Goal: Task Accomplishment & Management: Manage account settings

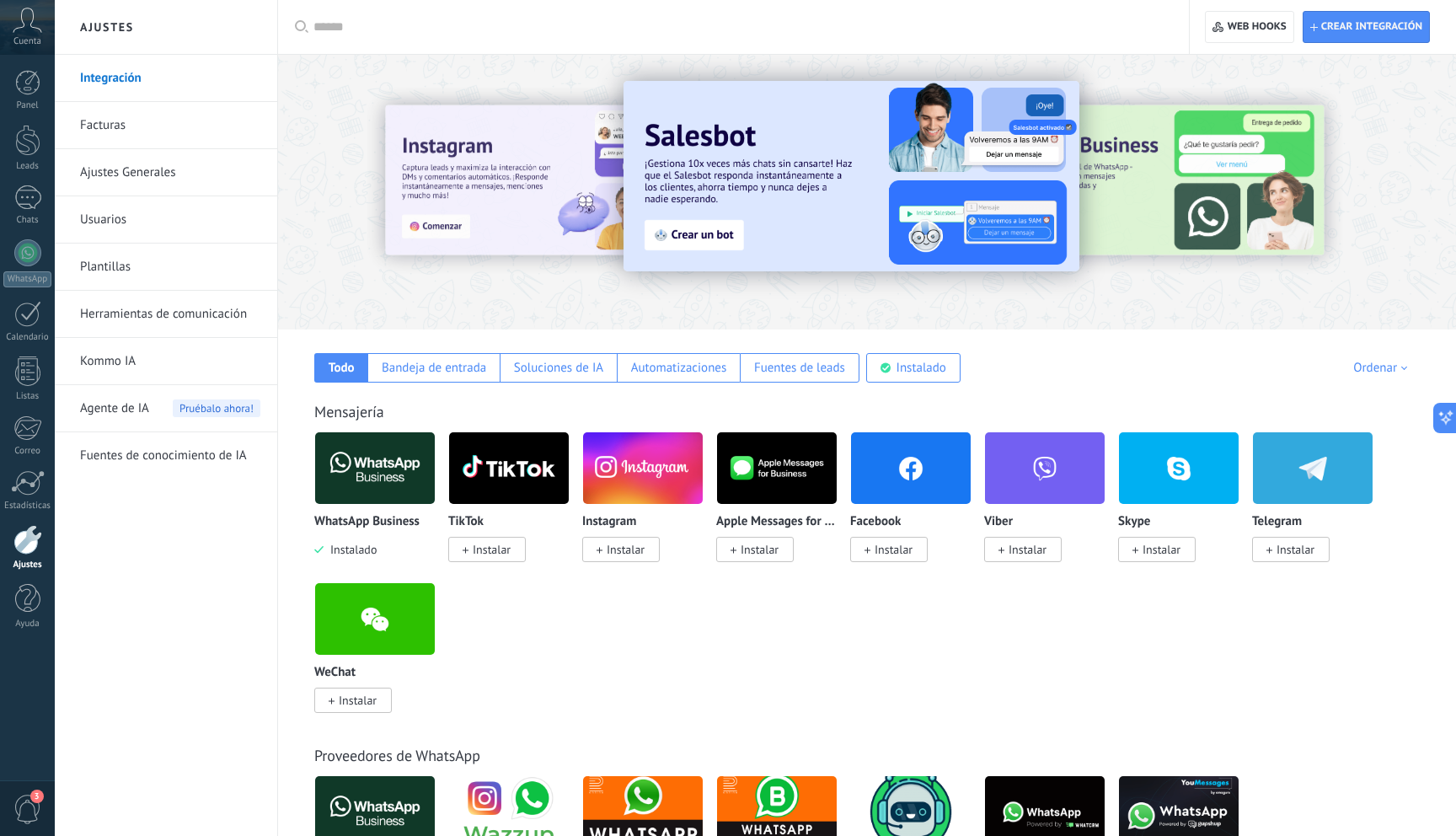
click at [122, 131] on link "Facturas" at bounding box center [170, 125] width 180 height 47
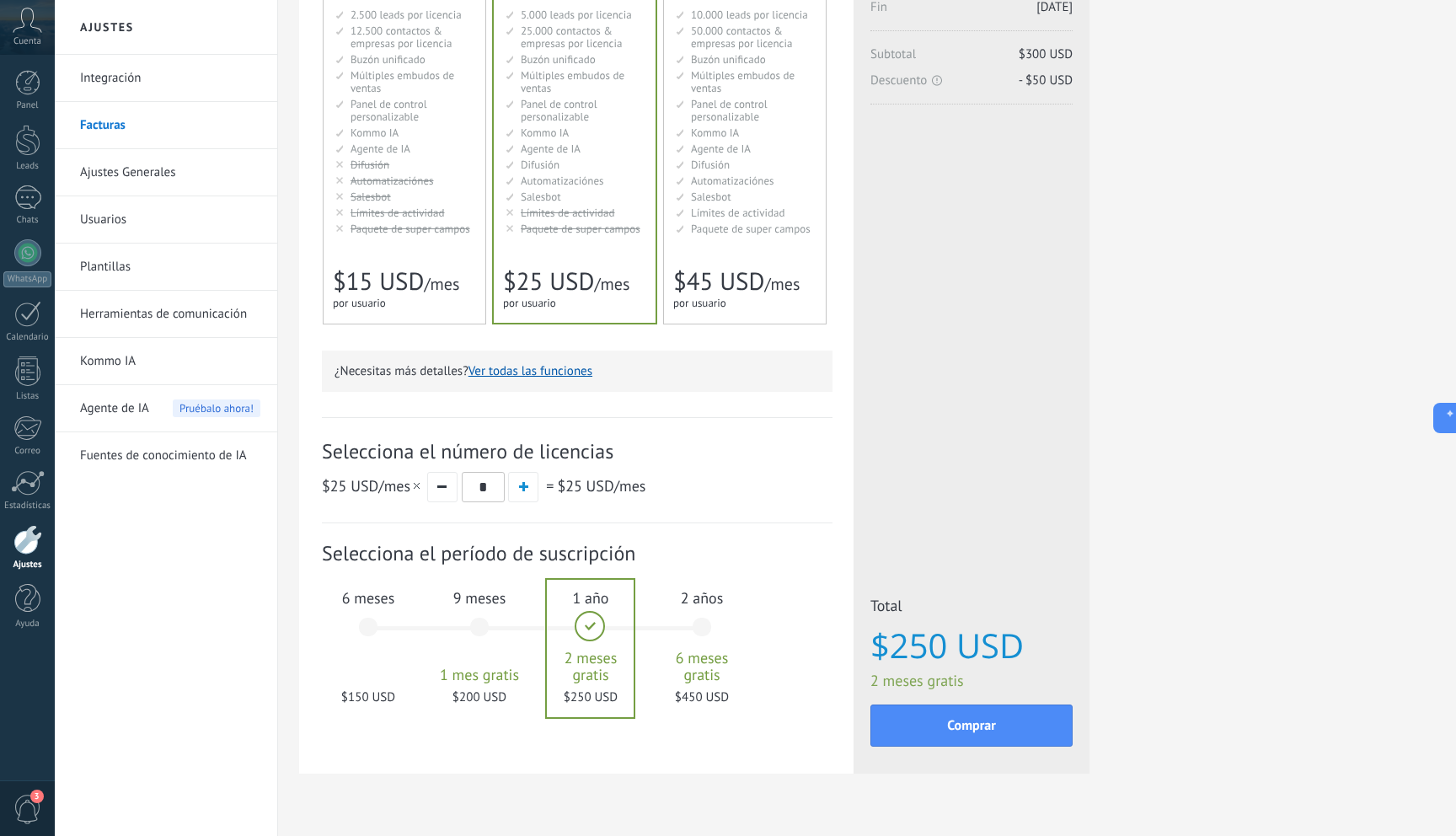
scroll to position [245, 0]
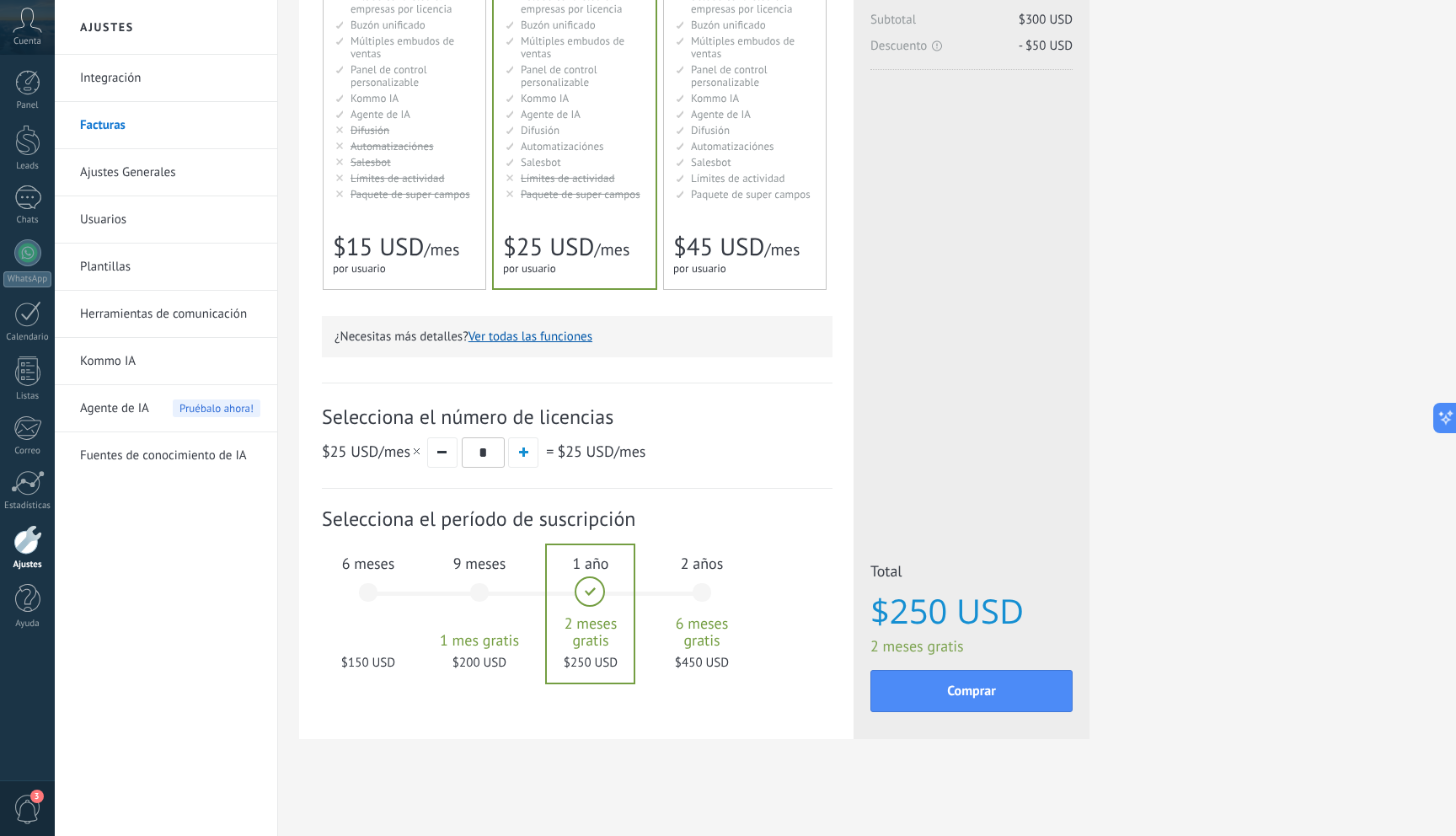
click at [580, 178] on span "Límites de actividad" at bounding box center [568, 178] width 95 height 15
click at [562, 337] on button "Ver todas las funciones" at bounding box center [530, 337] width 124 height 16
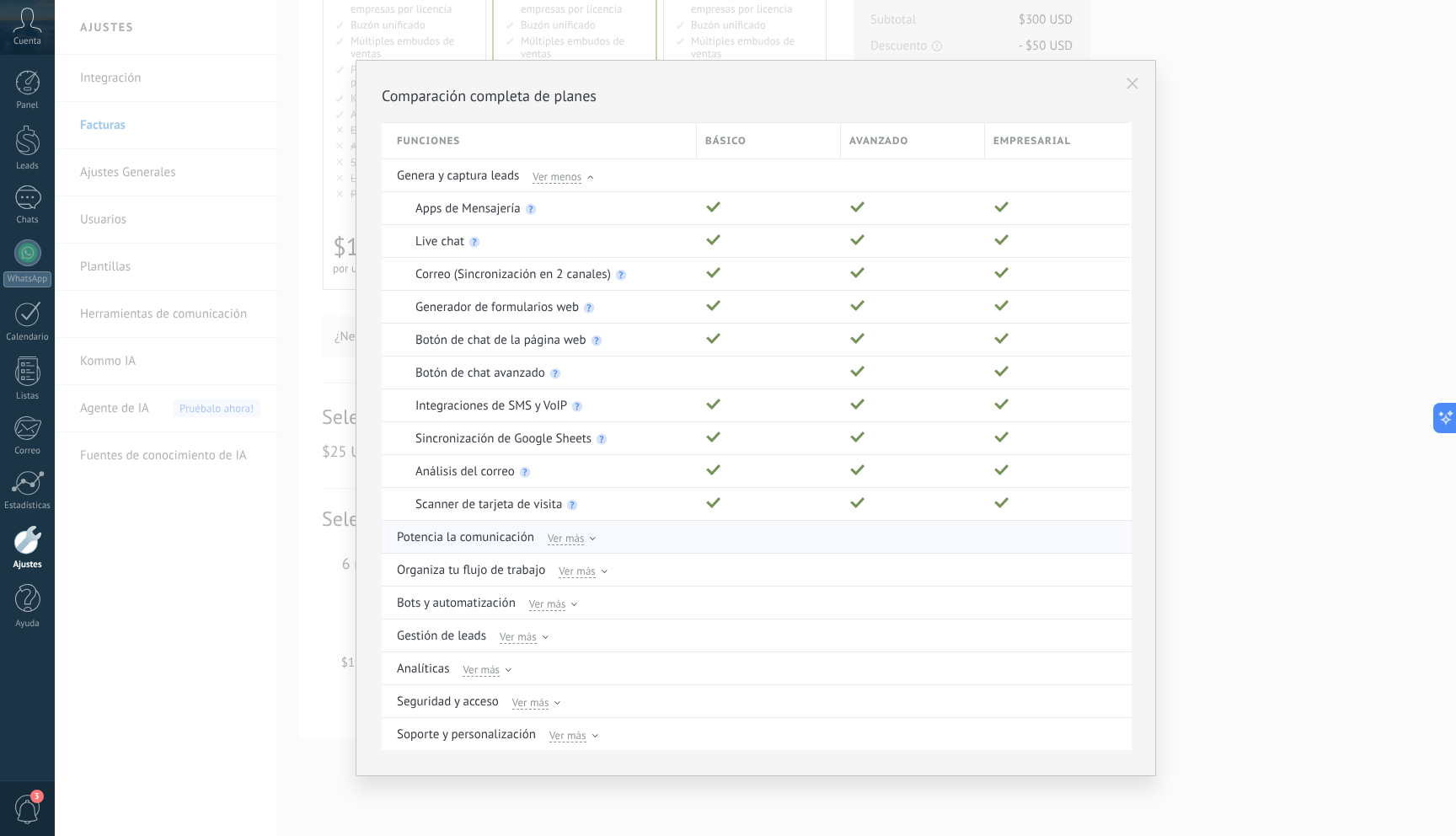
click at [579, 540] on span "Ver más" at bounding box center [566, 537] width 37 height 15
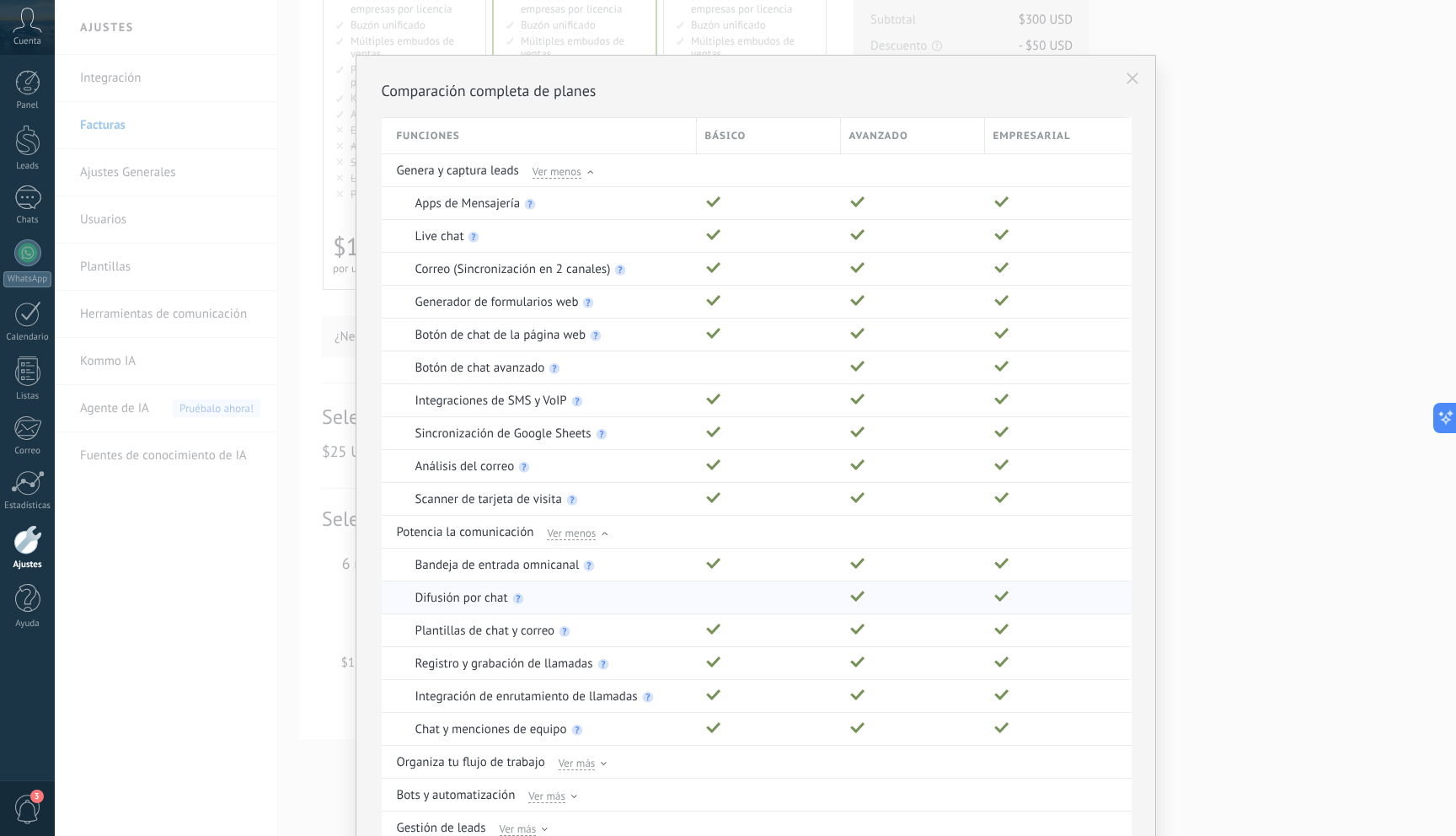
scroll to position [175, 0]
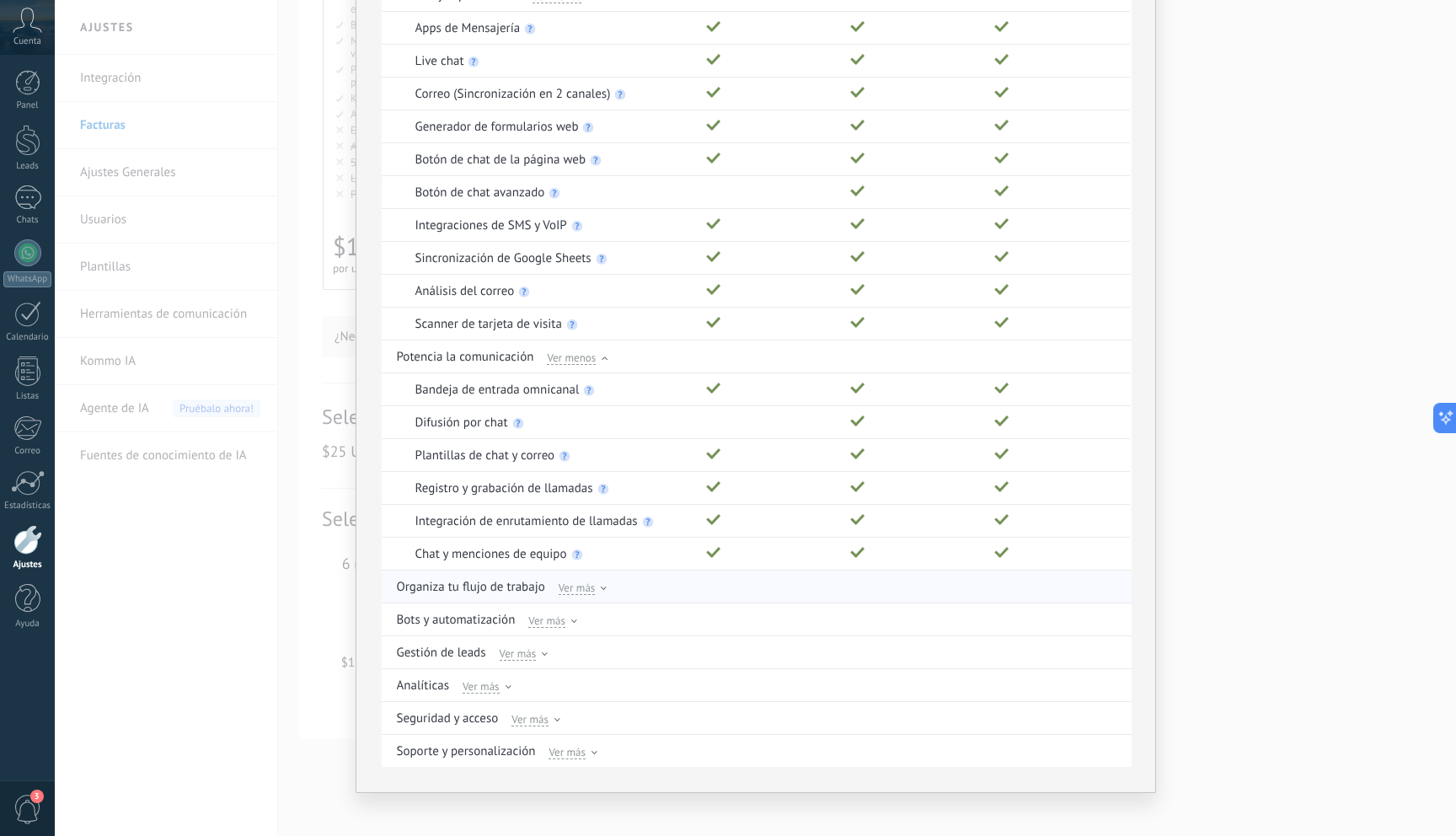
click at [578, 588] on span "Ver más" at bounding box center [577, 587] width 37 height 15
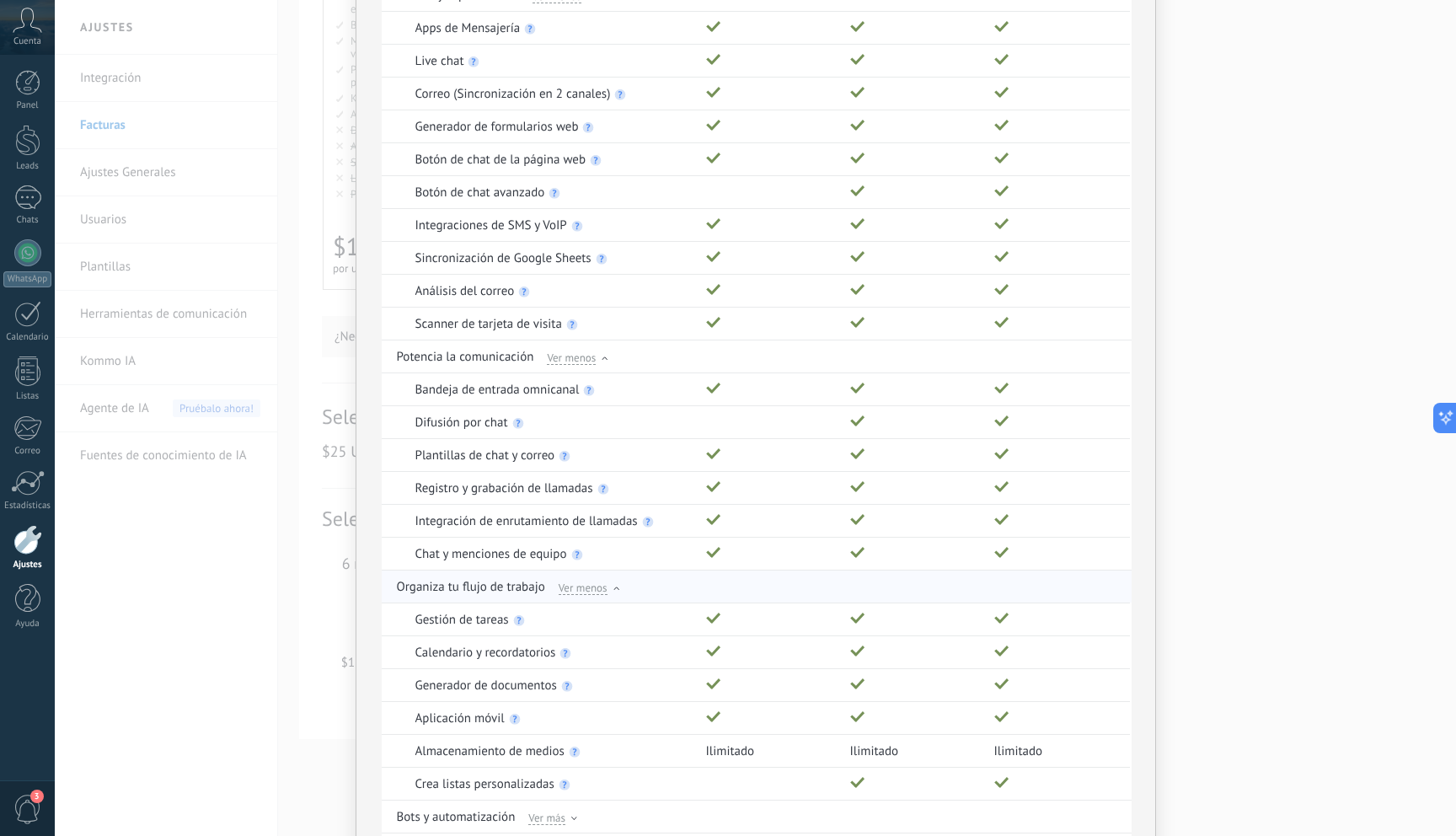
scroll to position [384, 0]
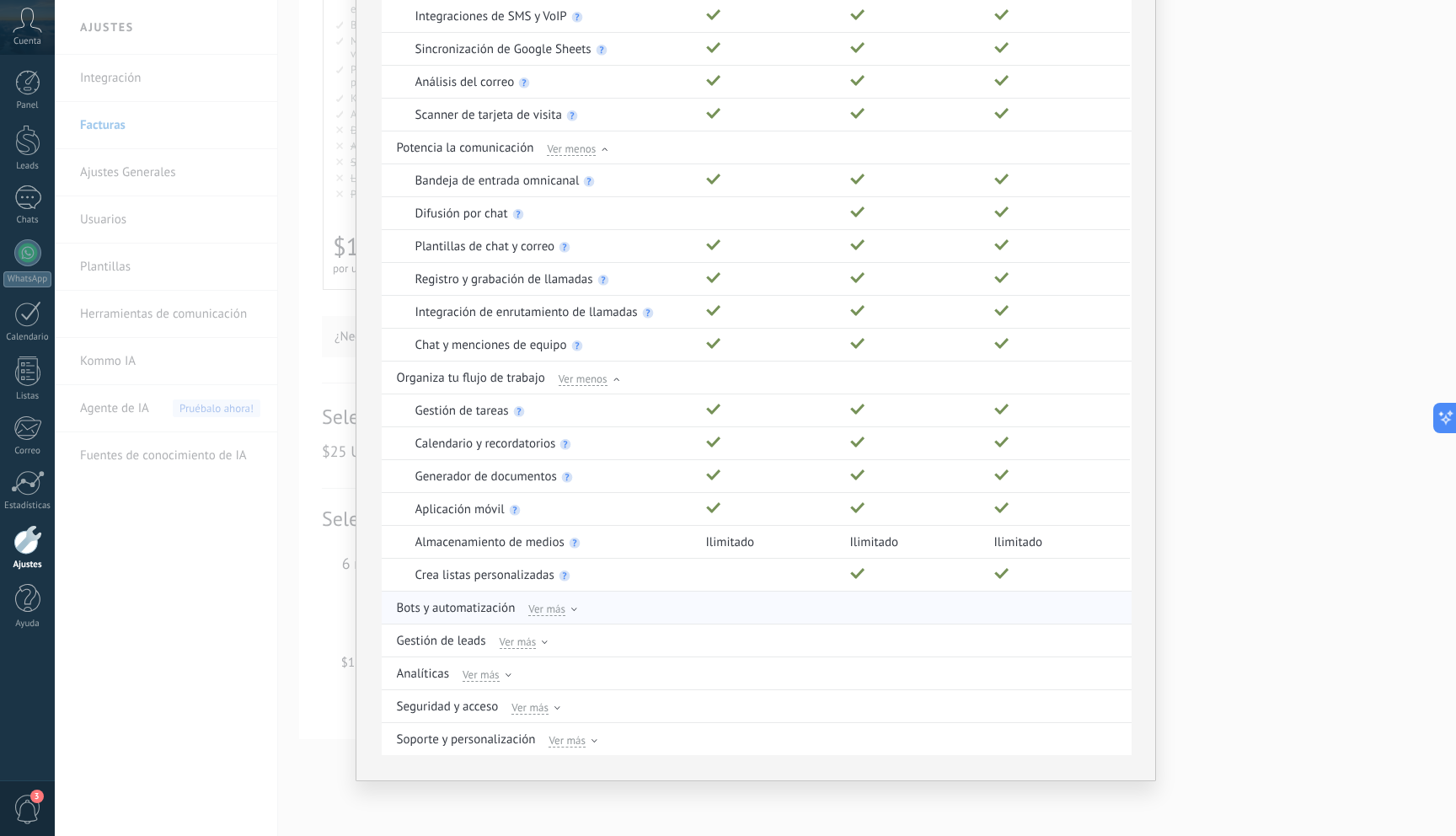
click at [564, 611] on div "Ver más" at bounding box center [553, 607] width 49 height 15
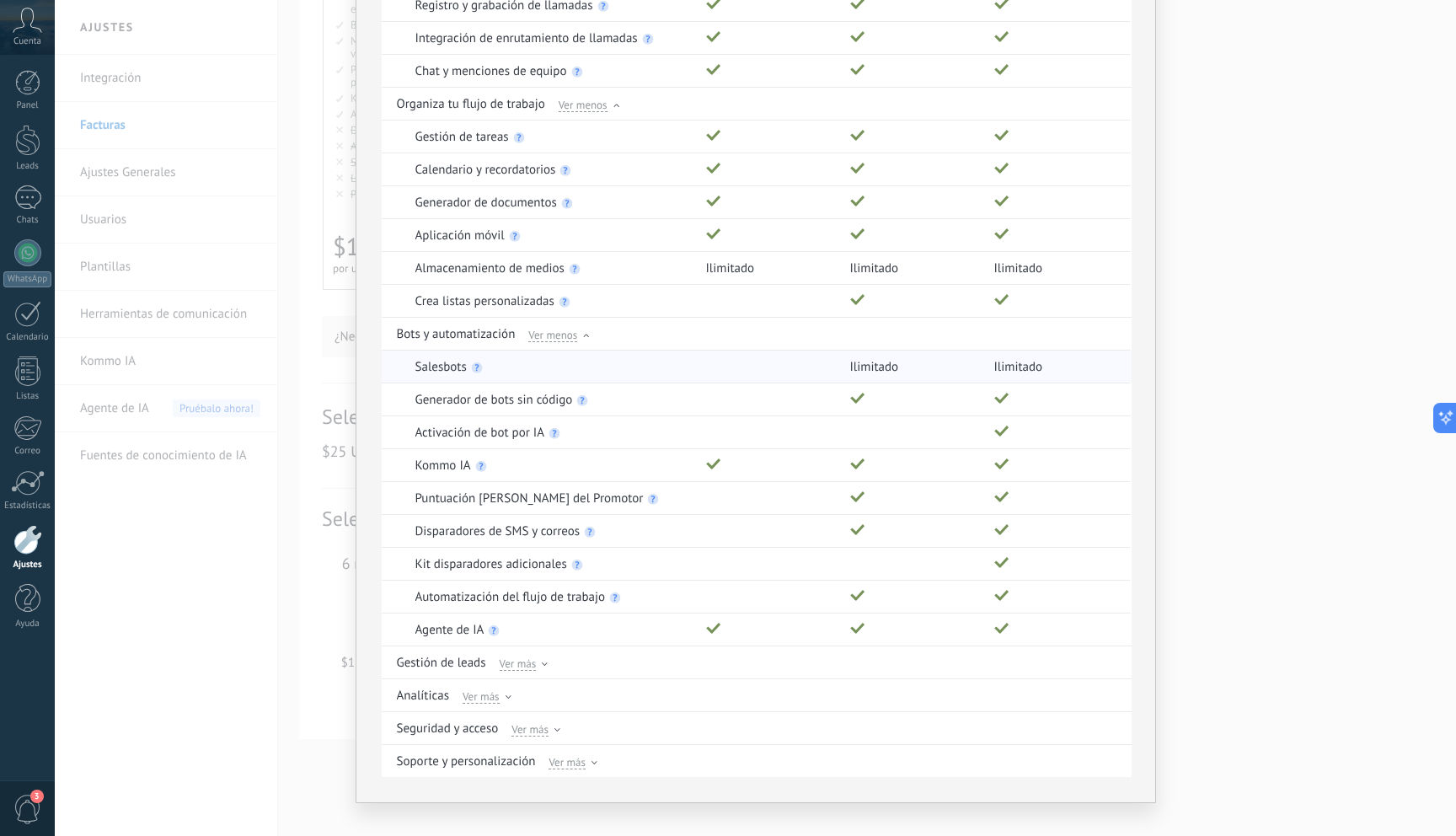
scroll to position [680, 0]
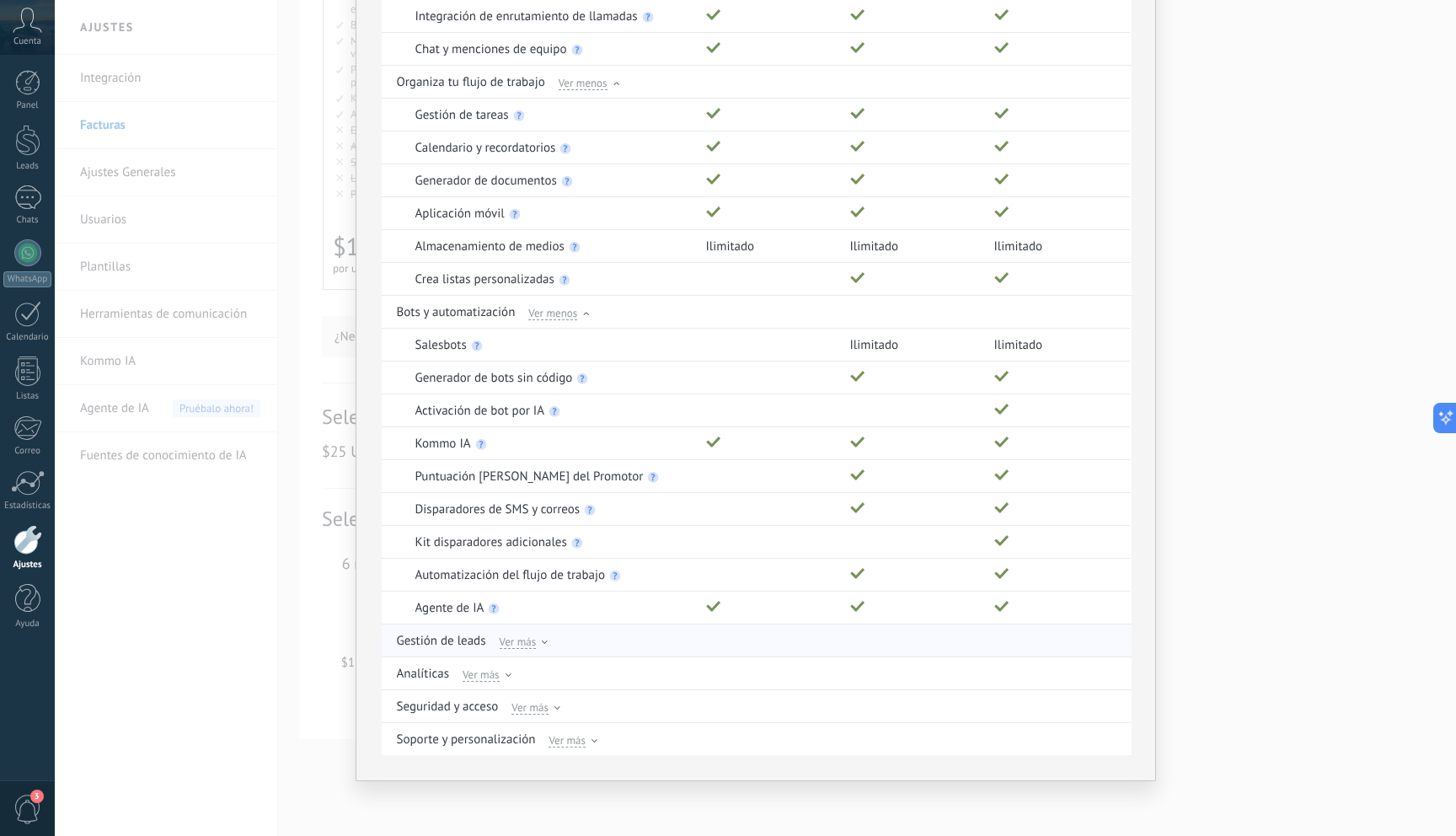
click at [542, 645] on div at bounding box center [544, 643] width 5 height 7
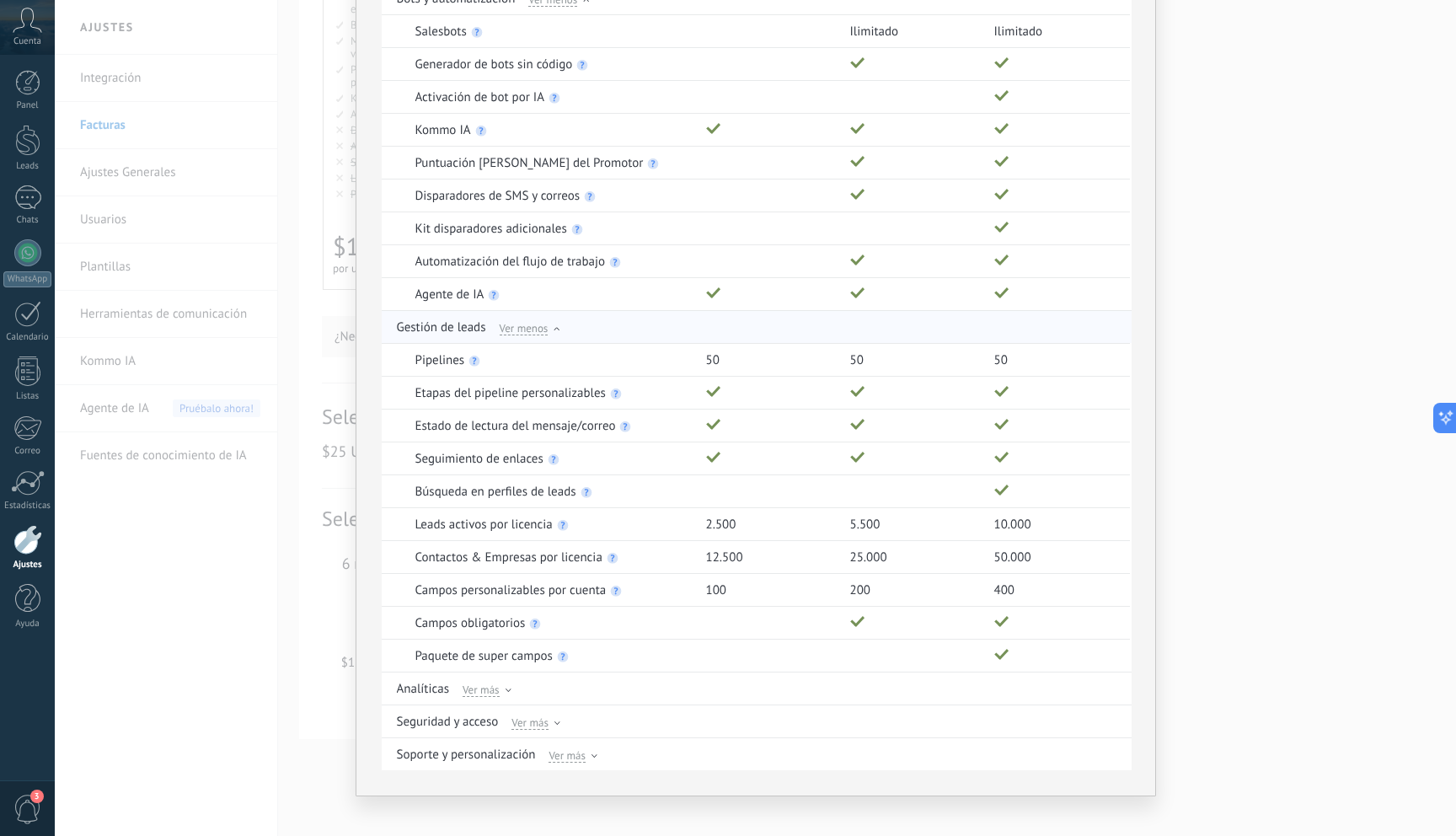
scroll to position [1009, 0]
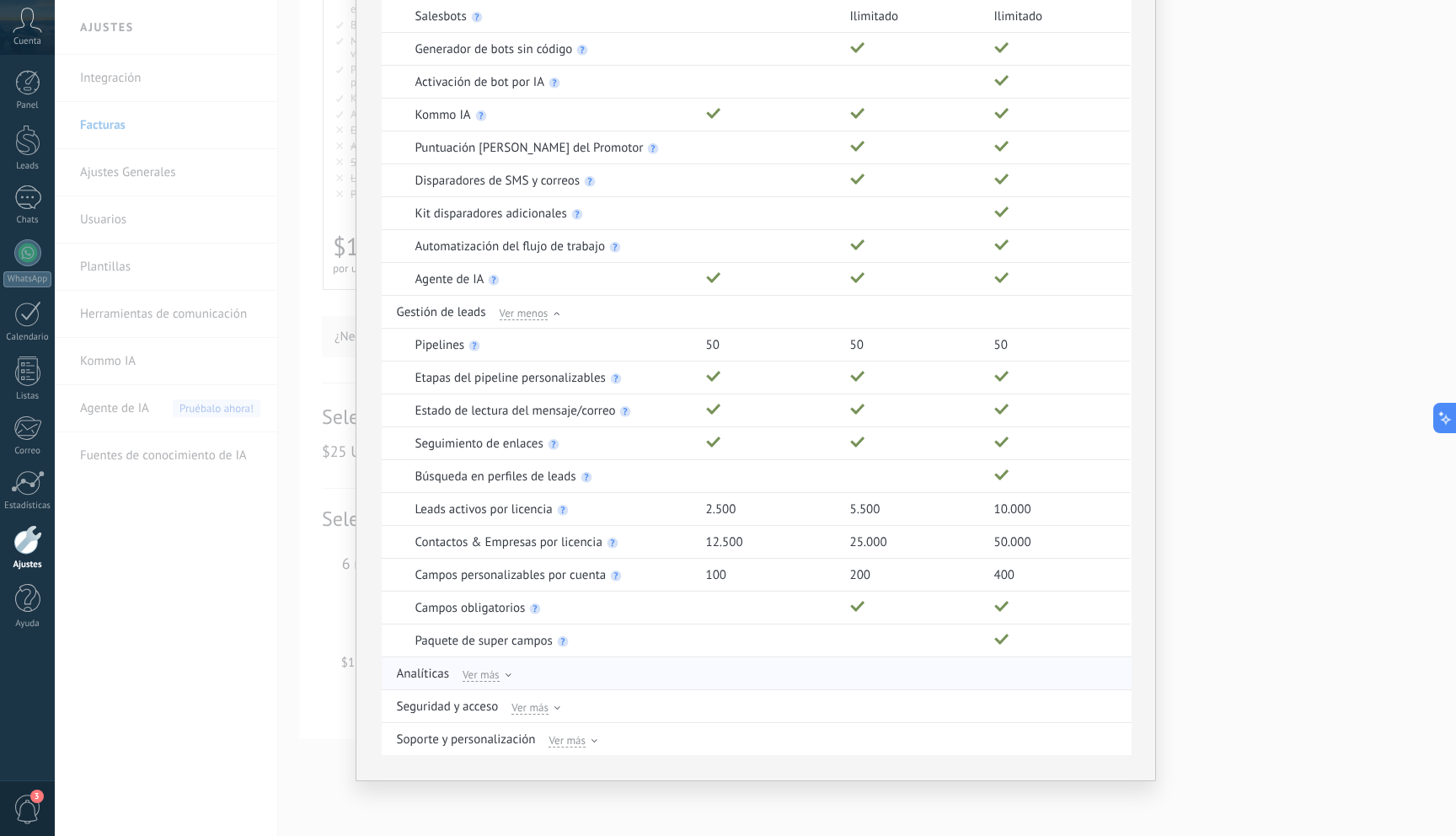
click at [505, 679] on div at bounding box center [508, 677] width 5 height 7
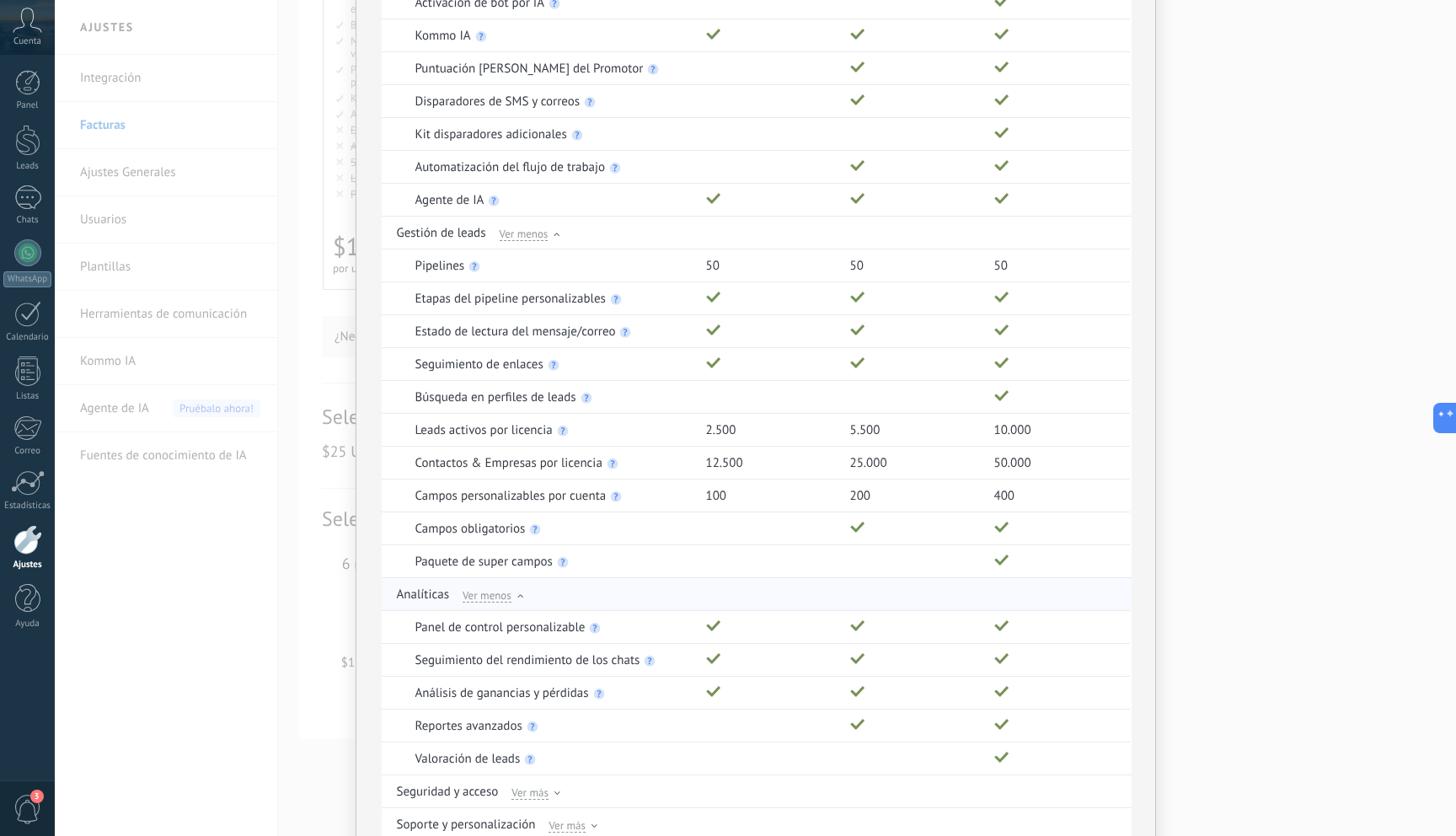
scroll to position [1172, 0]
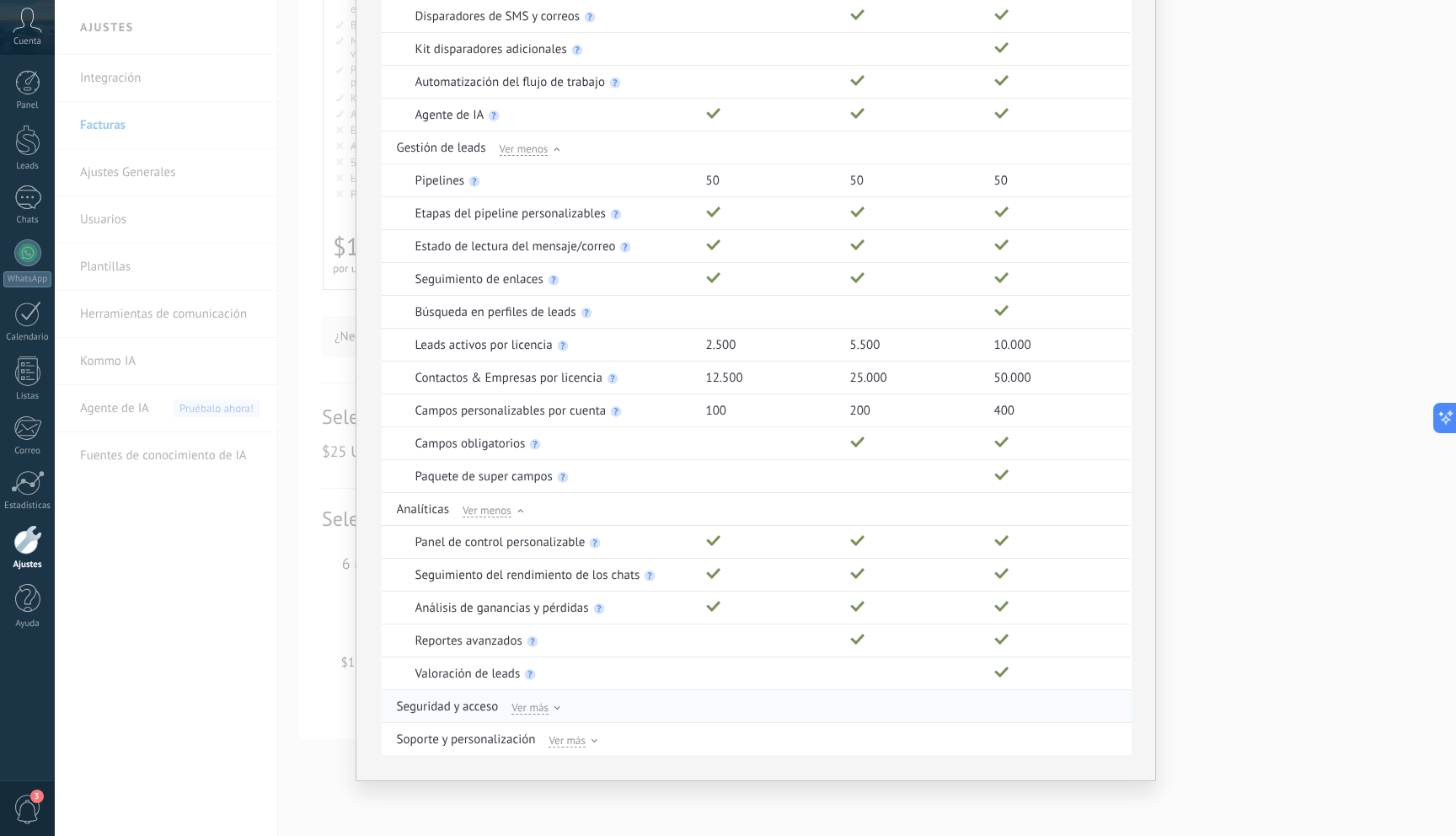
click at [559, 702] on div "Seguridad y acceso Ver más" at bounding box center [758, 705] width 722 height 32
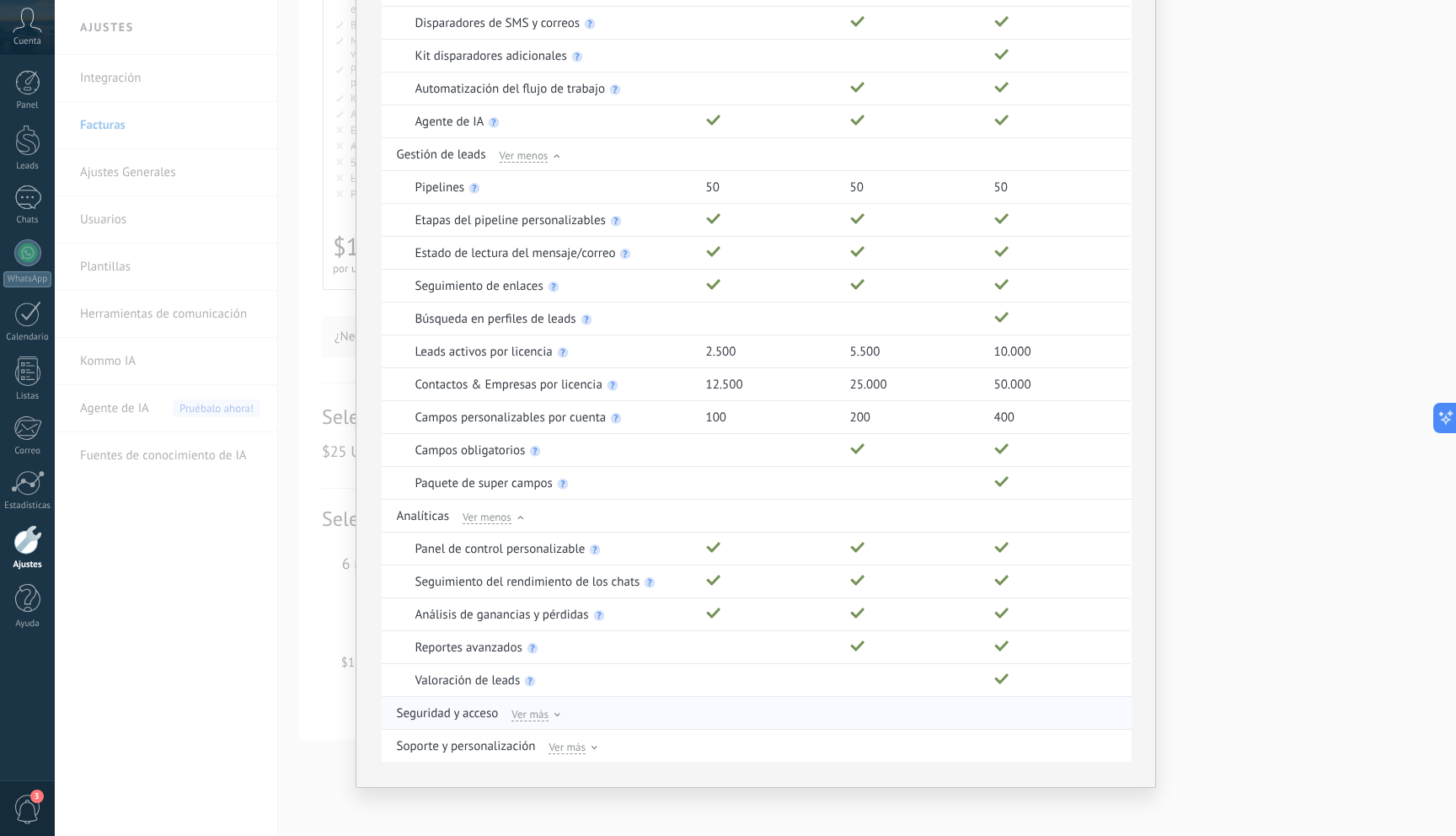
click at [553, 703] on div "Seguridad y acceso Ver más" at bounding box center [758, 712] width 722 height 32
click at [539, 707] on span "Ver más" at bounding box center [530, 713] width 37 height 15
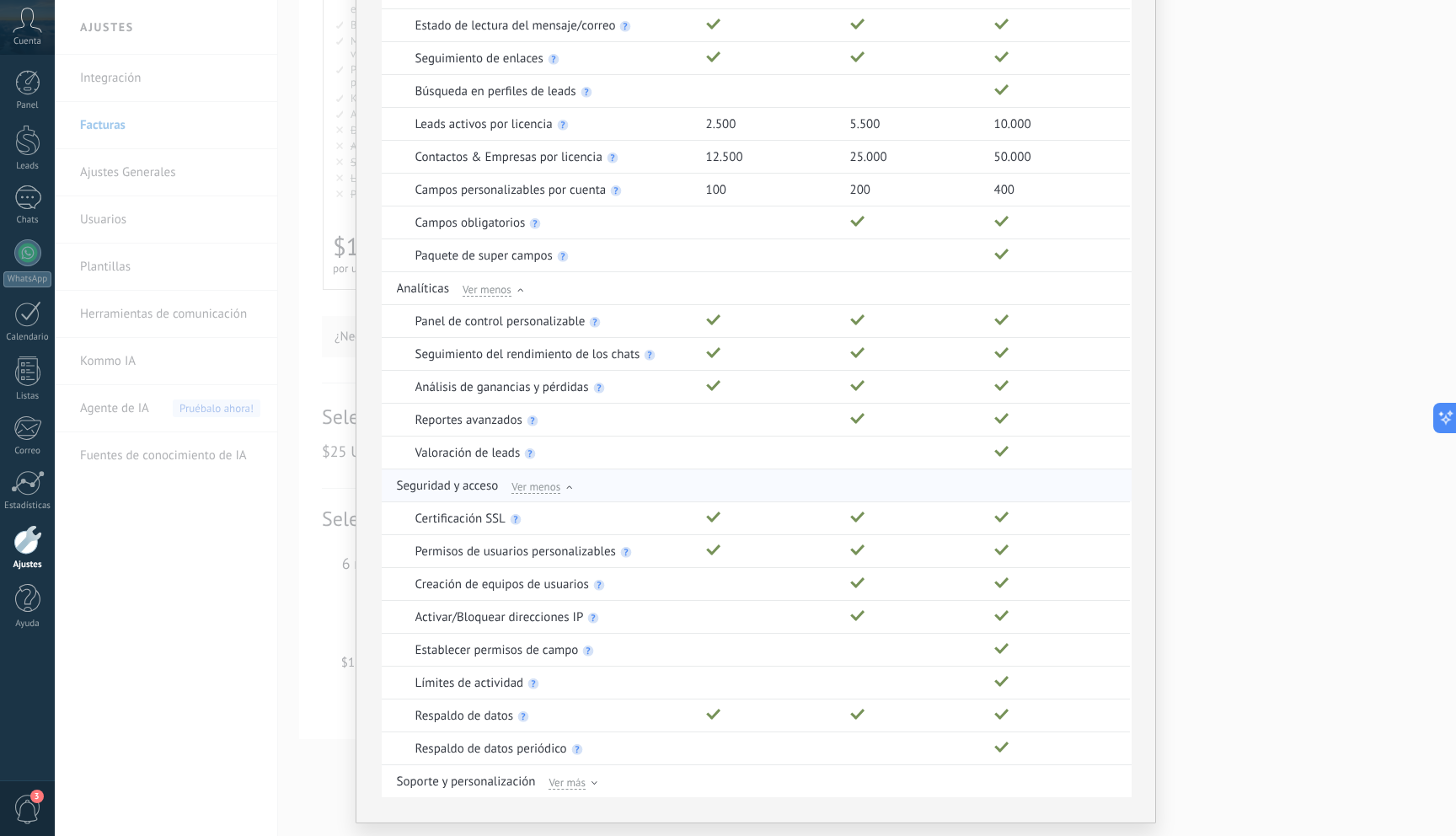
scroll to position [1436, 0]
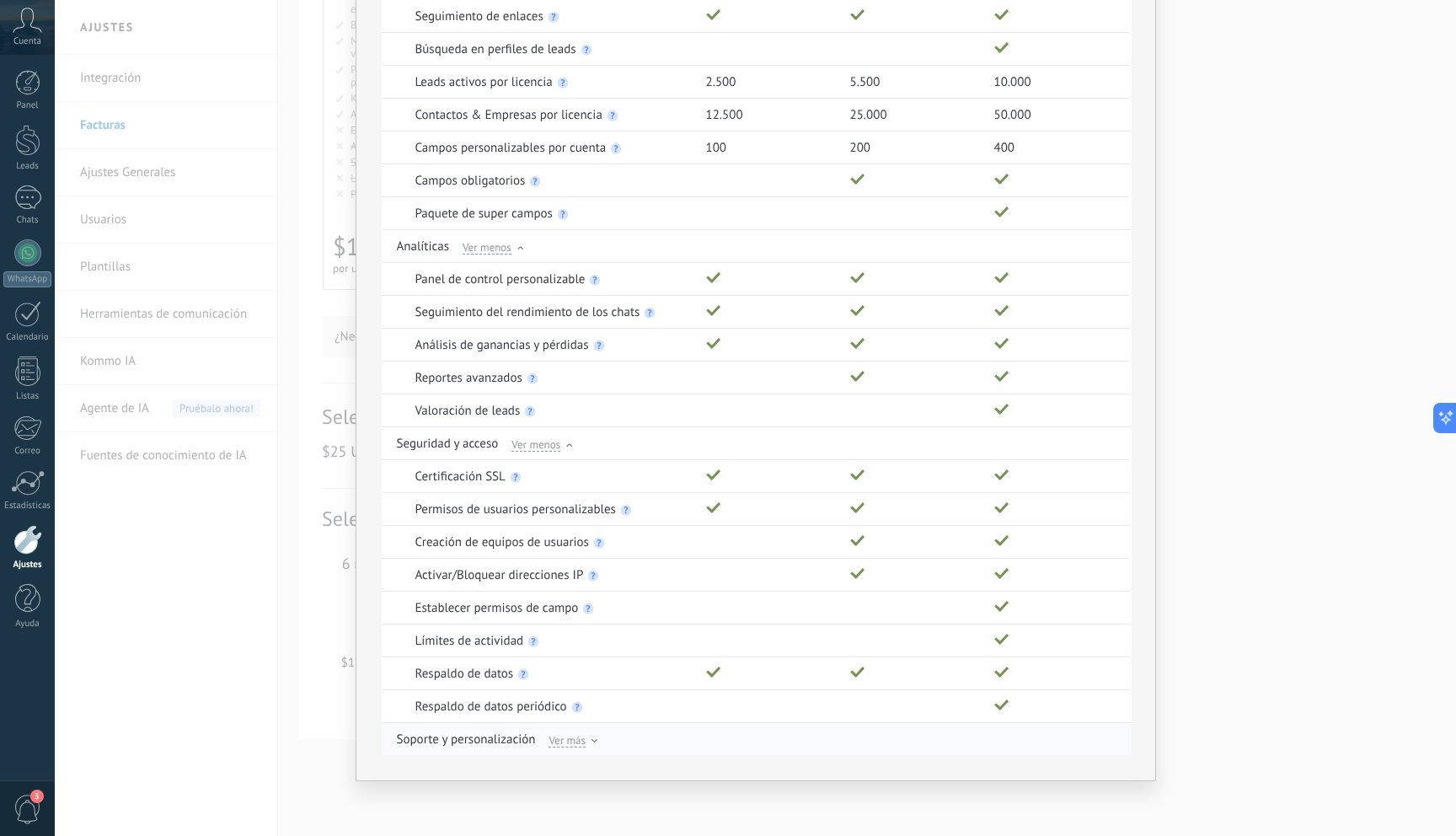
click at [561, 741] on span "Ver más" at bounding box center [566, 740] width 37 height 15
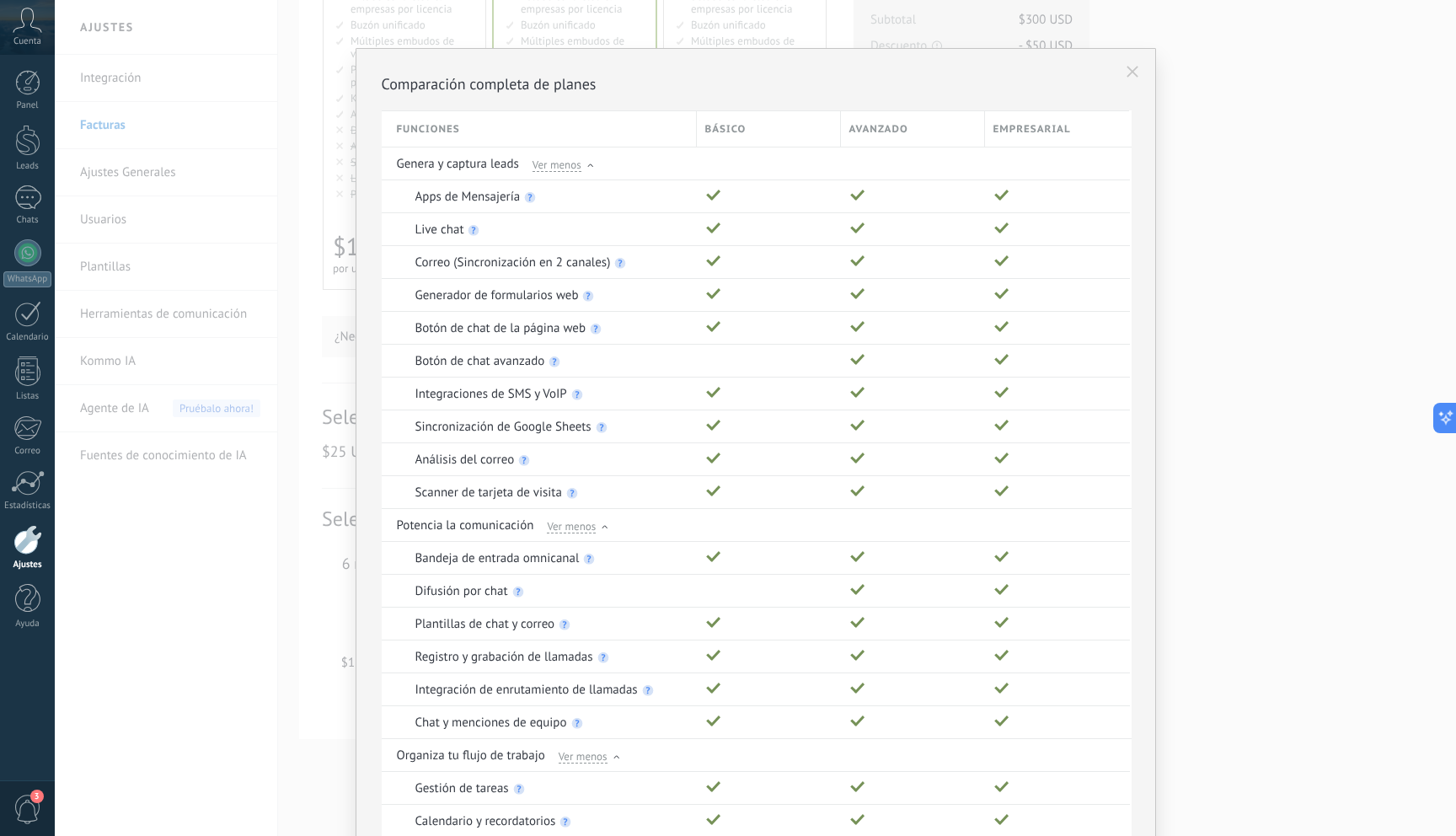
scroll to position [0, 0]
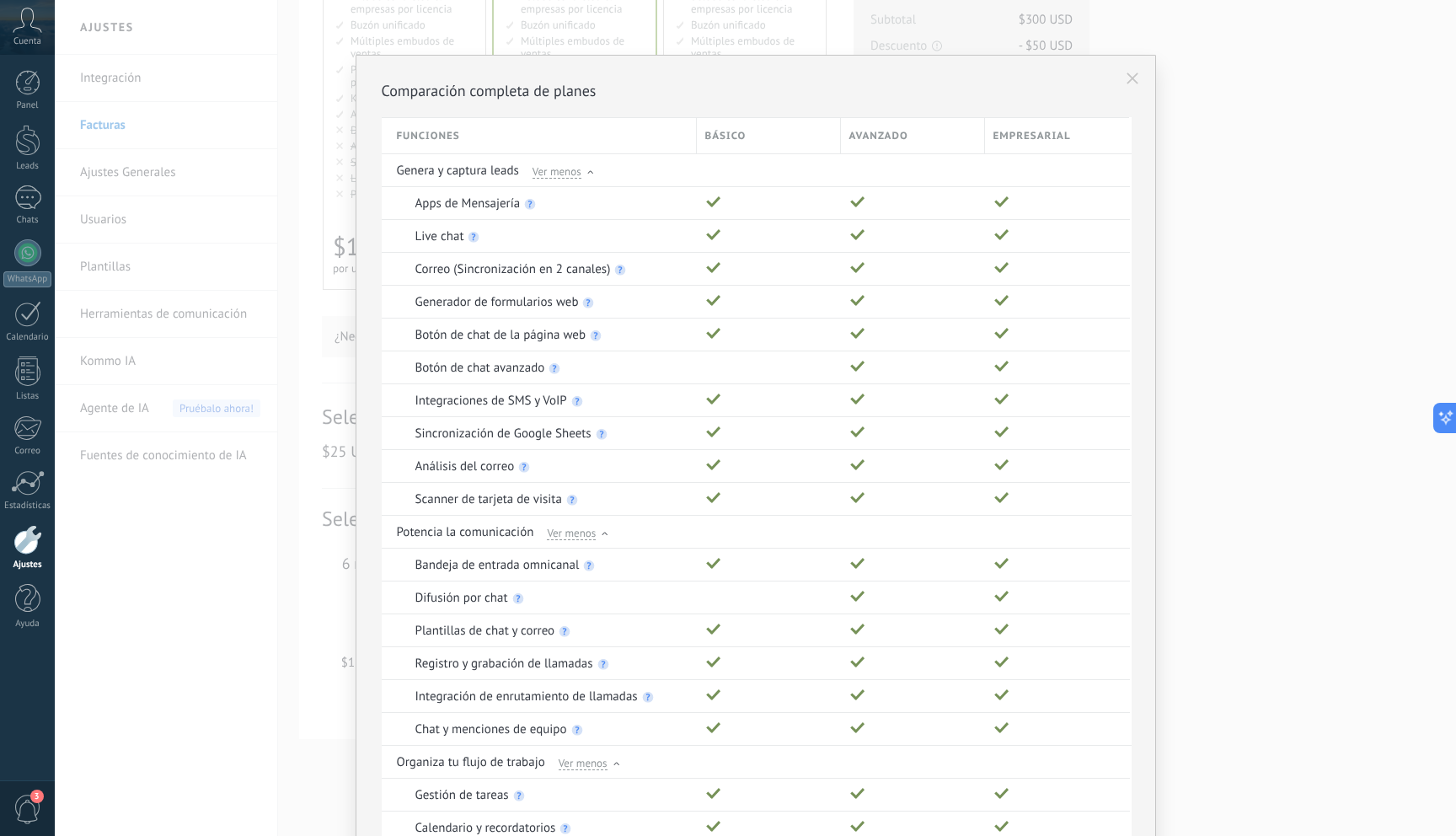
click at [1132, 74] on icon at bounding box center [1132, 78] width 12 height 12
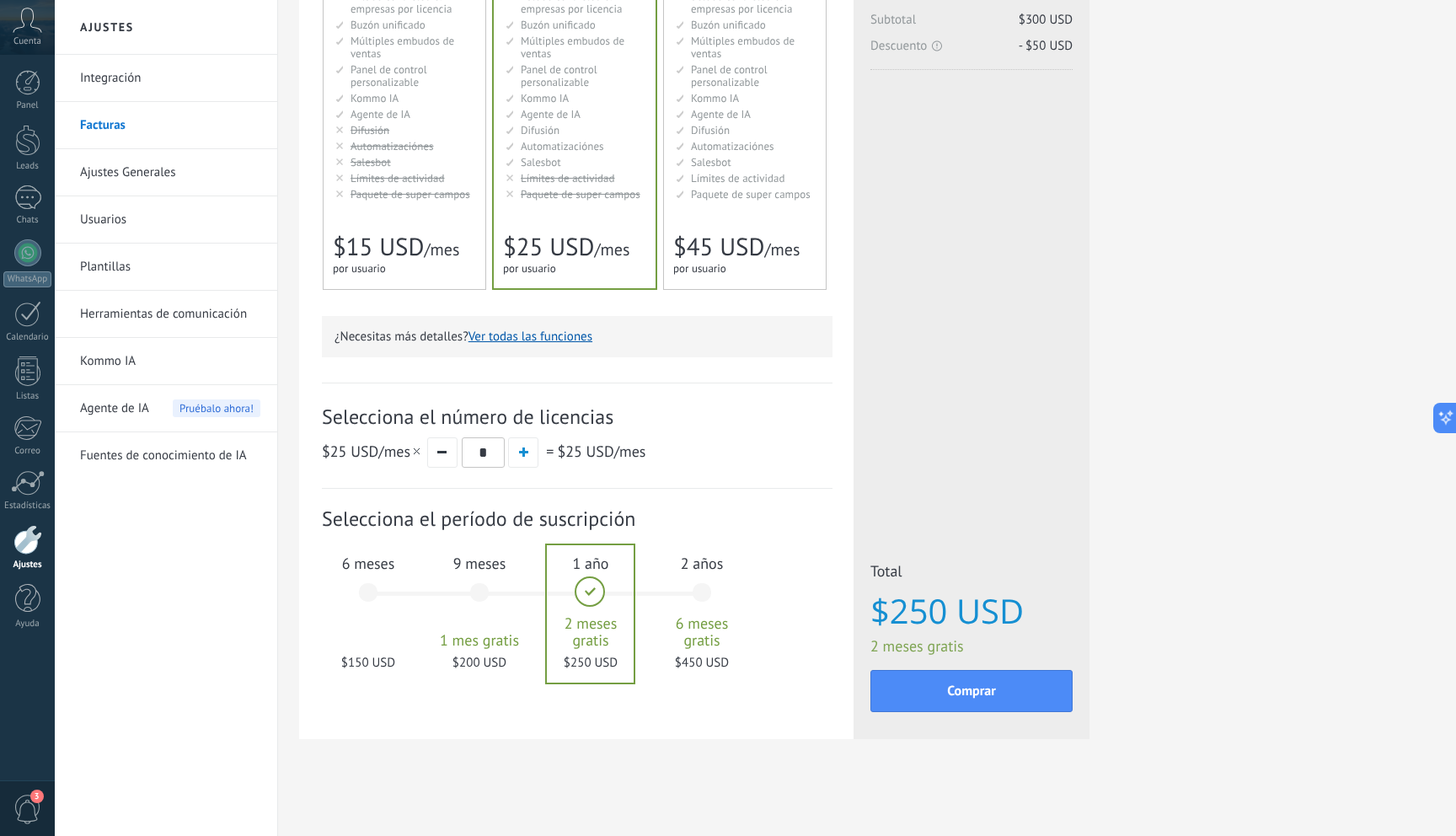
click at [366, 587] on div "6 meses $150 USD" at bounding box center [368, 600] width 91 height 119
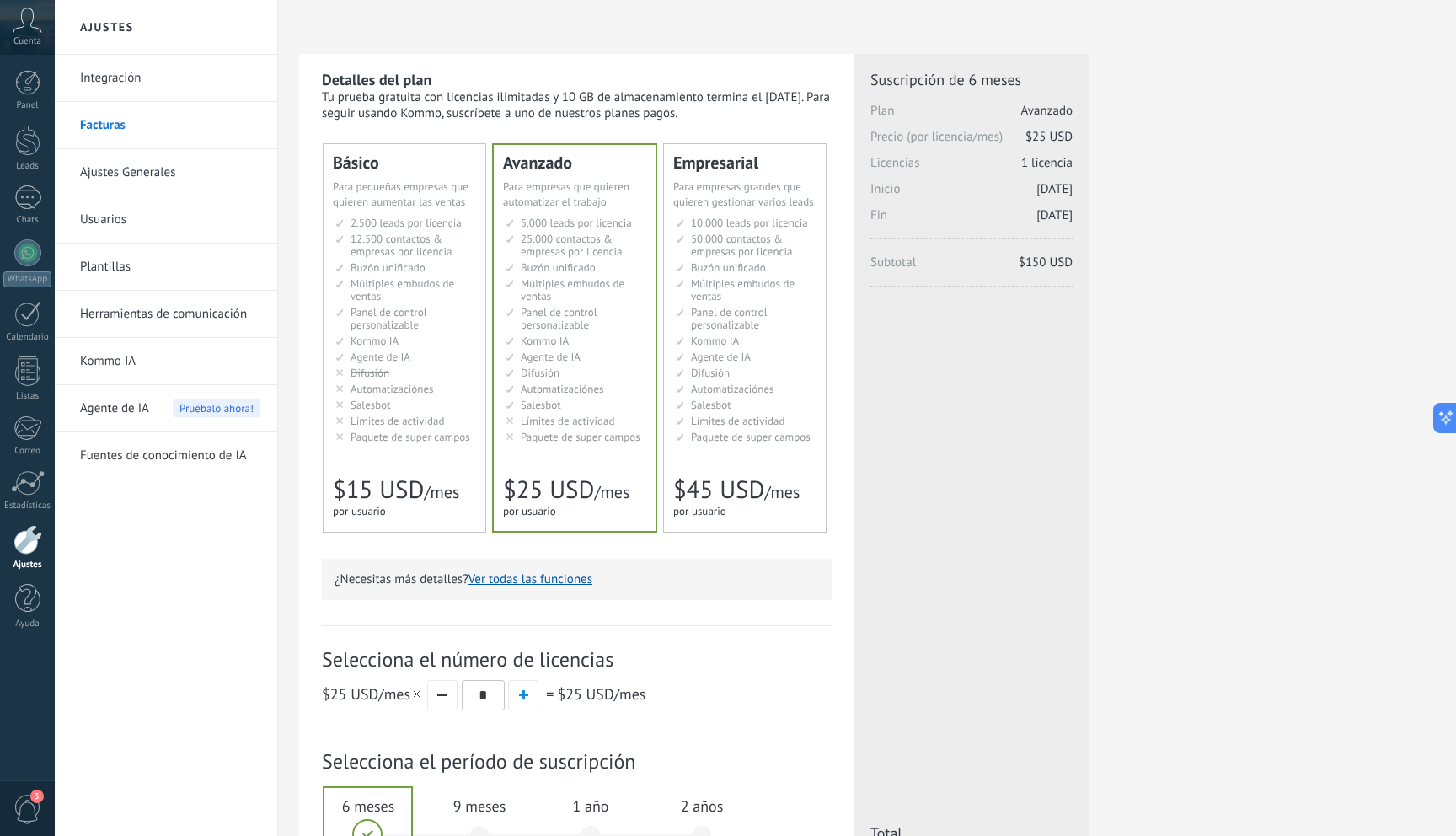
click at [121, 177] on link "Ajustes Generales" at bounding box center [170, 173] width 180 height 47
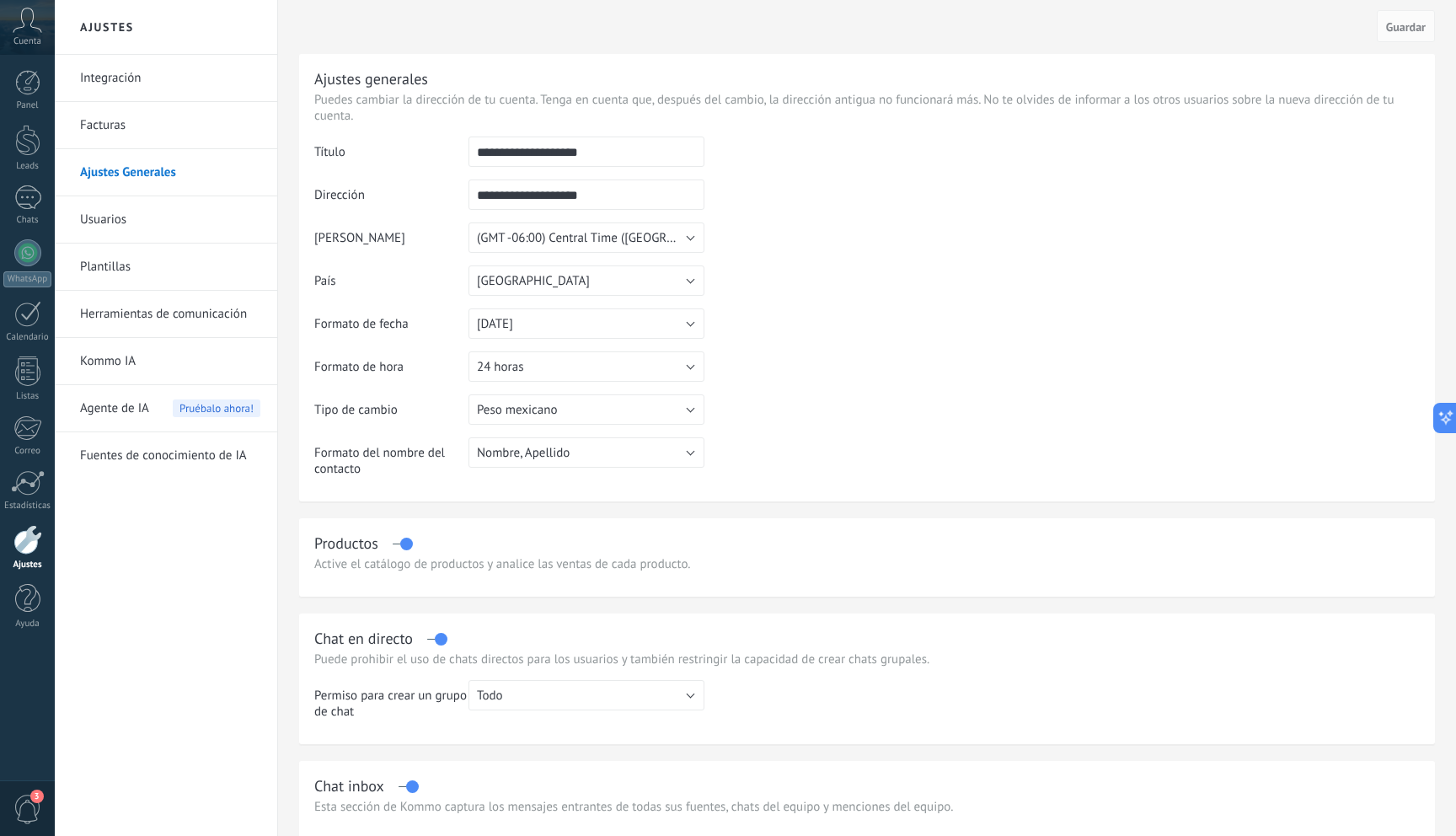
click at [125, 221] on link "Usuarios" at bounding box center [170, 220] width 180 height 47
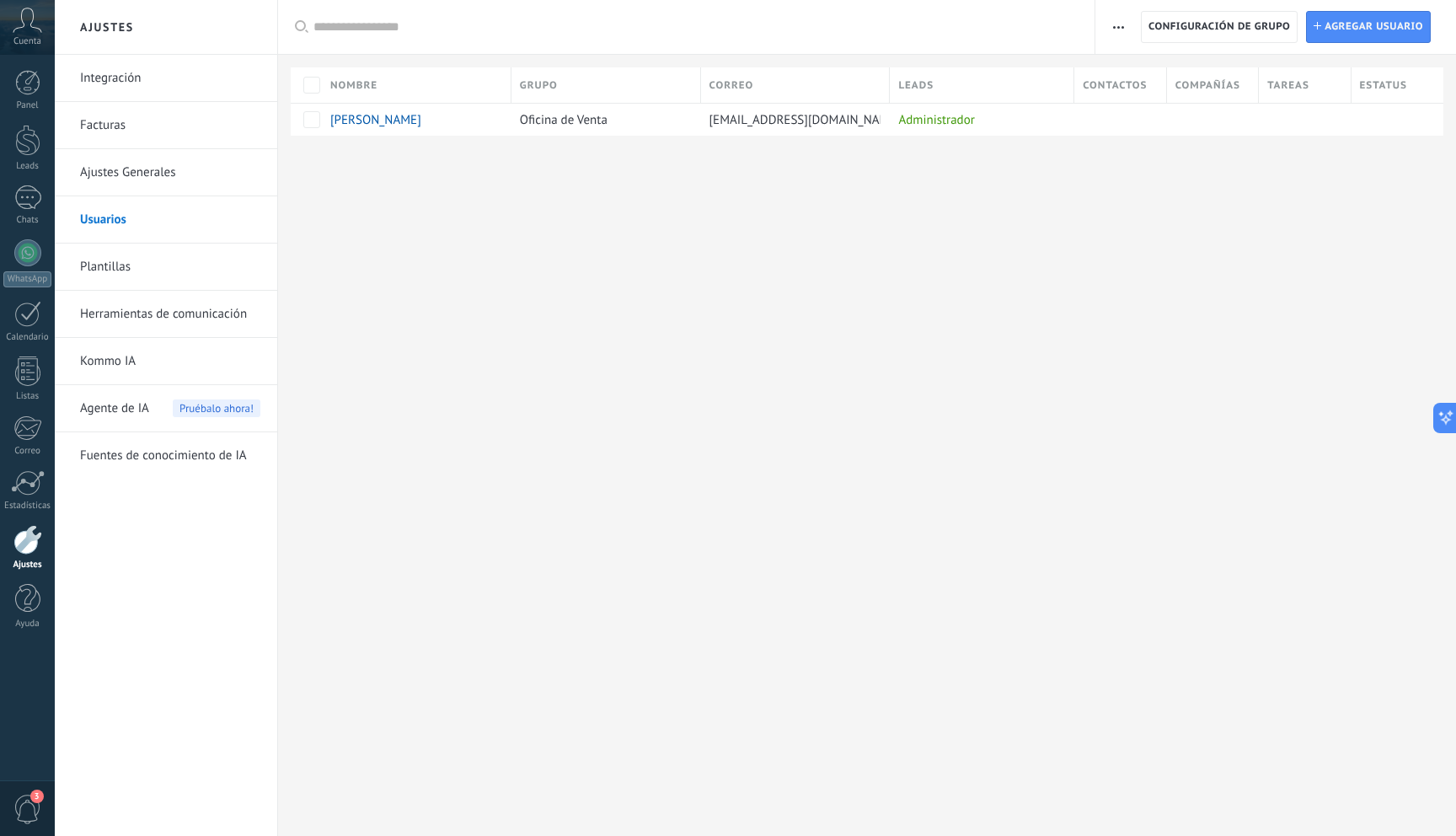
click at [134, 363] on link "Kommo IA" at bounding box center [170, 362] width 180 height 47
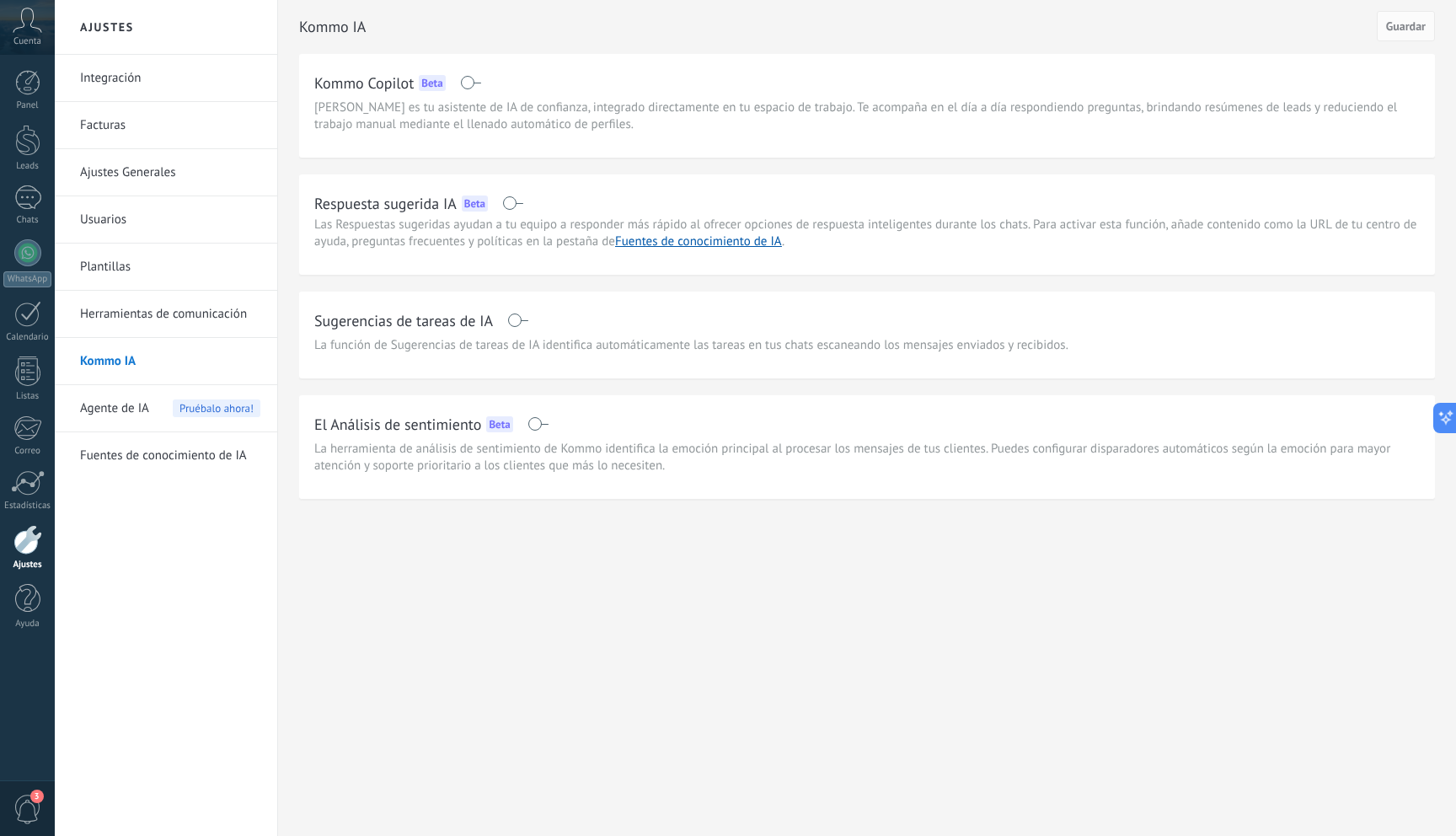
click at [116, 402] on span "Agente de IA" at bounding box center [115, 409] width 69 height 47
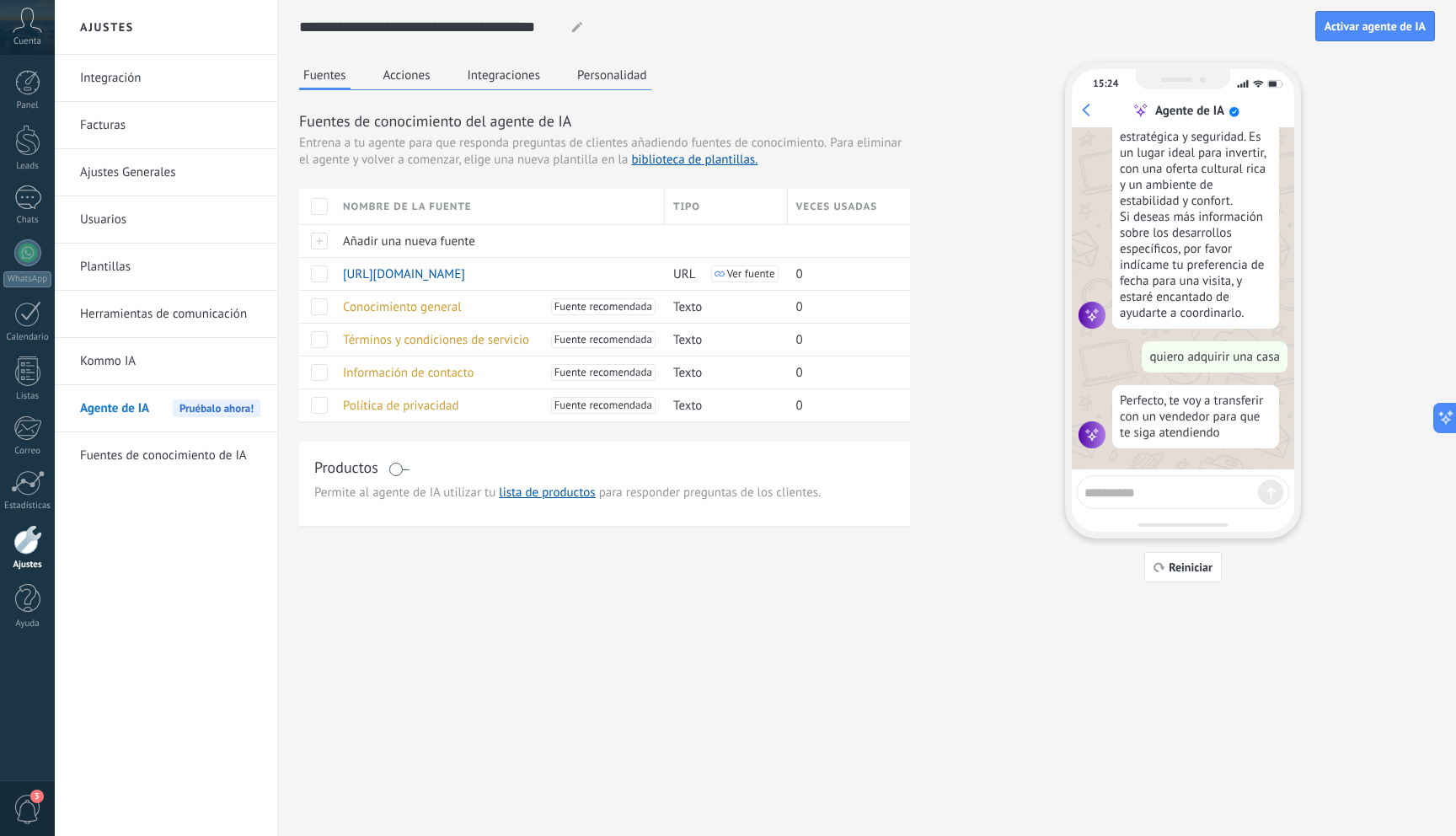
scroll to position [248, 0]
click at [488, 25] on input "**********" at bounding box center [429, 26] width 260 height 30
click at [445, 649] on div "**********" at bounding box center [755, 418] width 1401 height 836
click at [422, 74] on button "Acciones" at bounding box center [406, 75] width 55 height 25
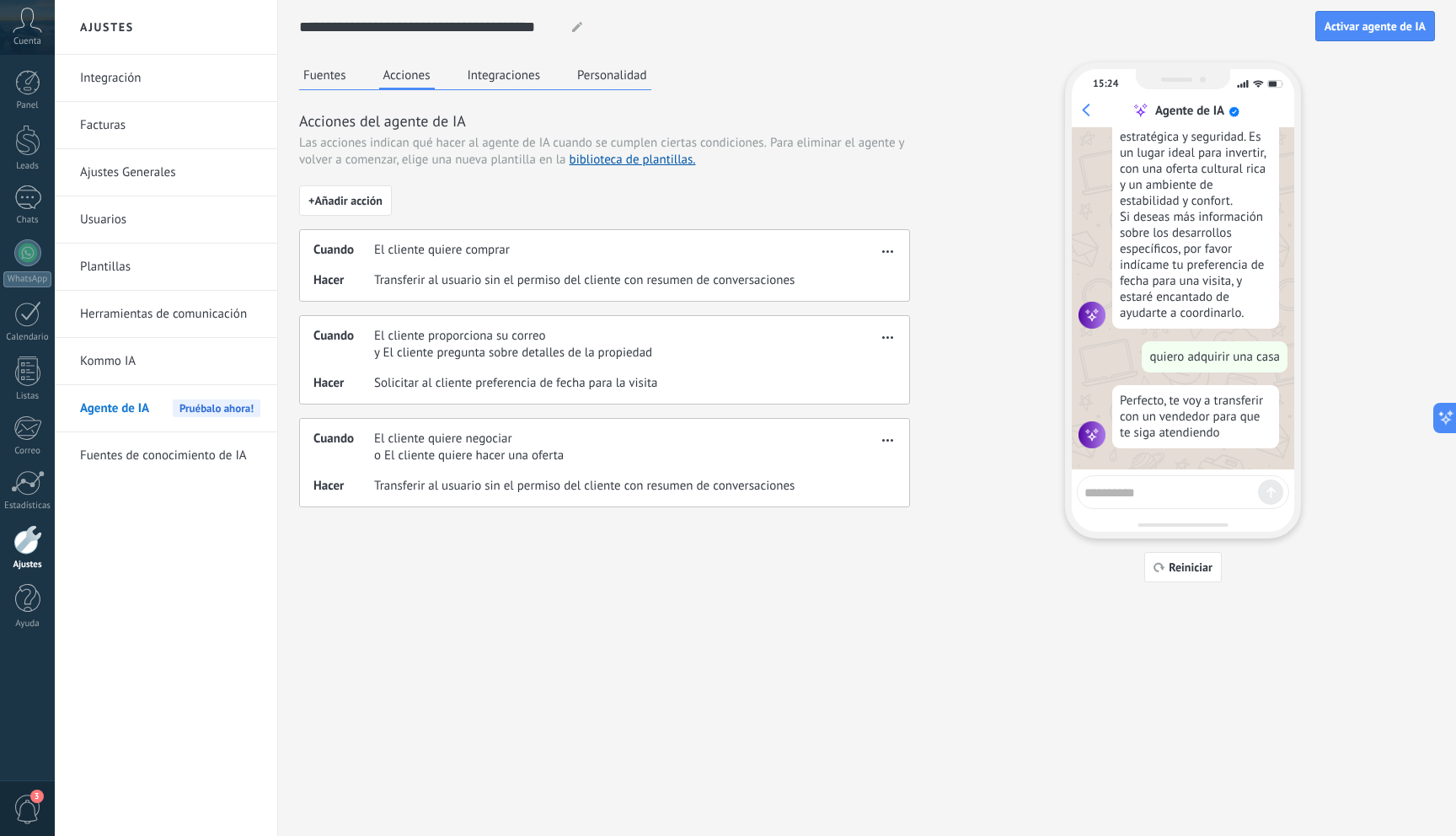
click at [501, 74] on button "Integraciones" at bounding box center [504, 75] width 82 height 25
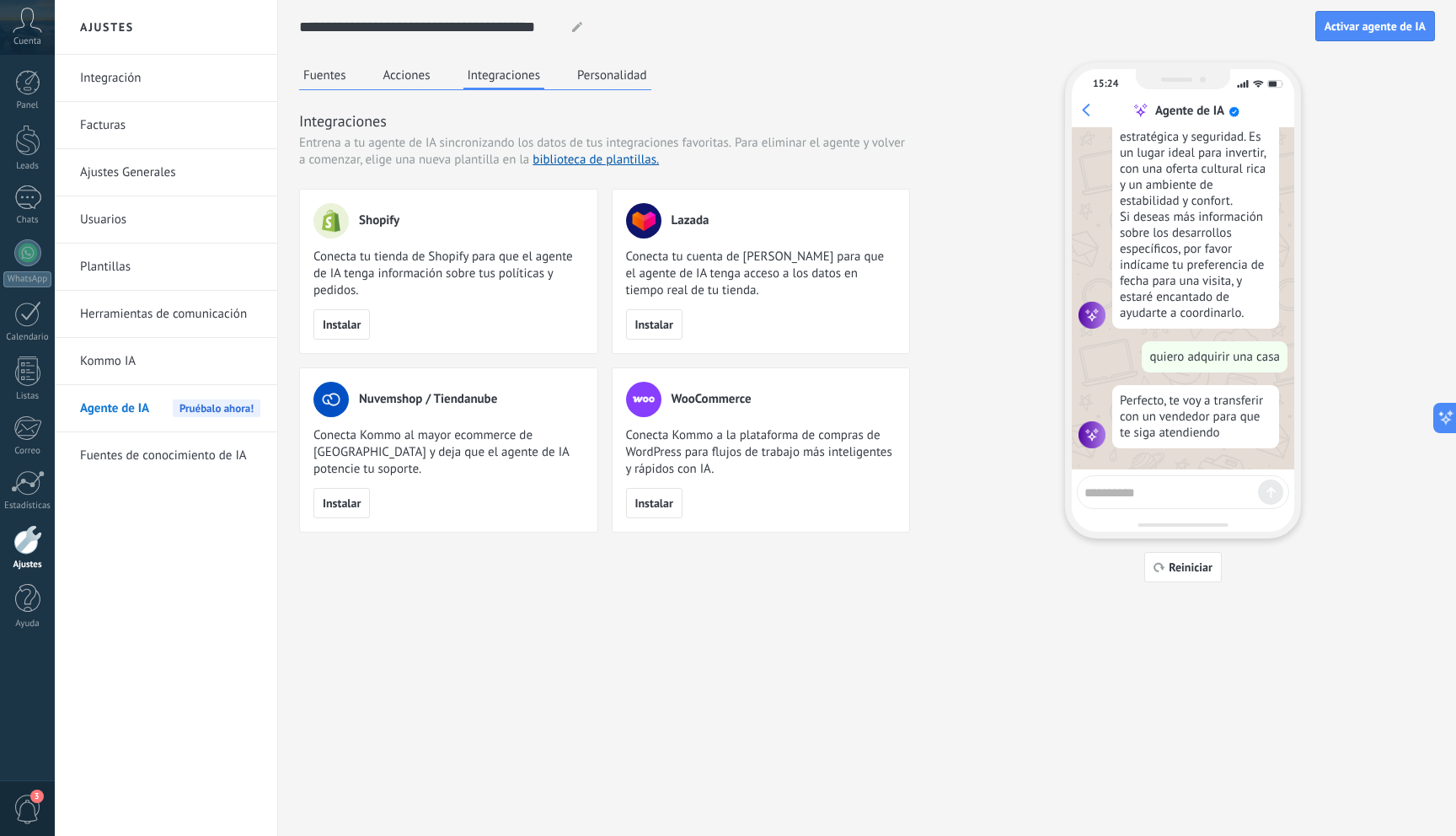
click at [603, 75] on button "Personalidad" at bounding box center [612, 75] width 78 height 25
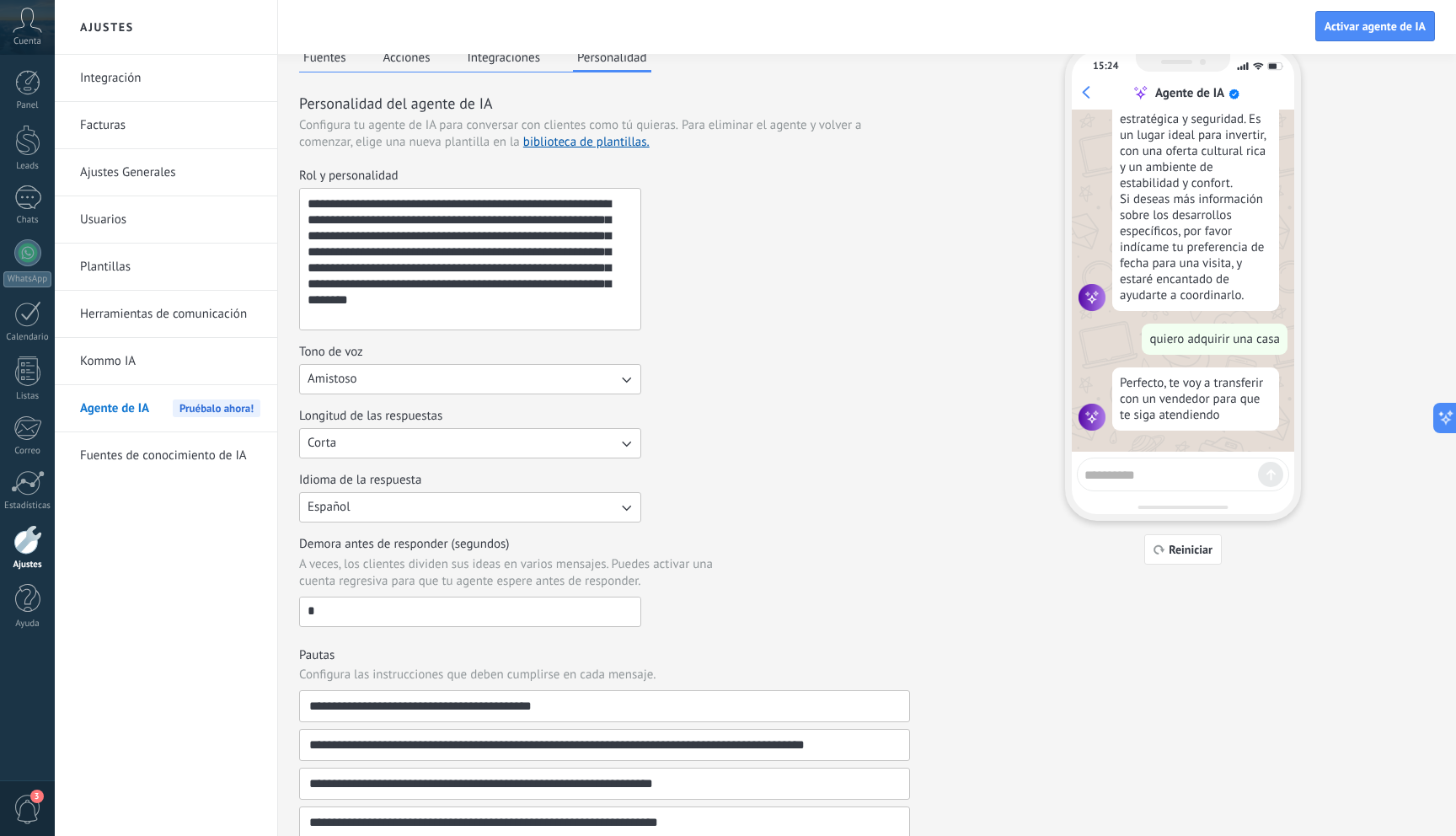
scroll to position [0, 0]
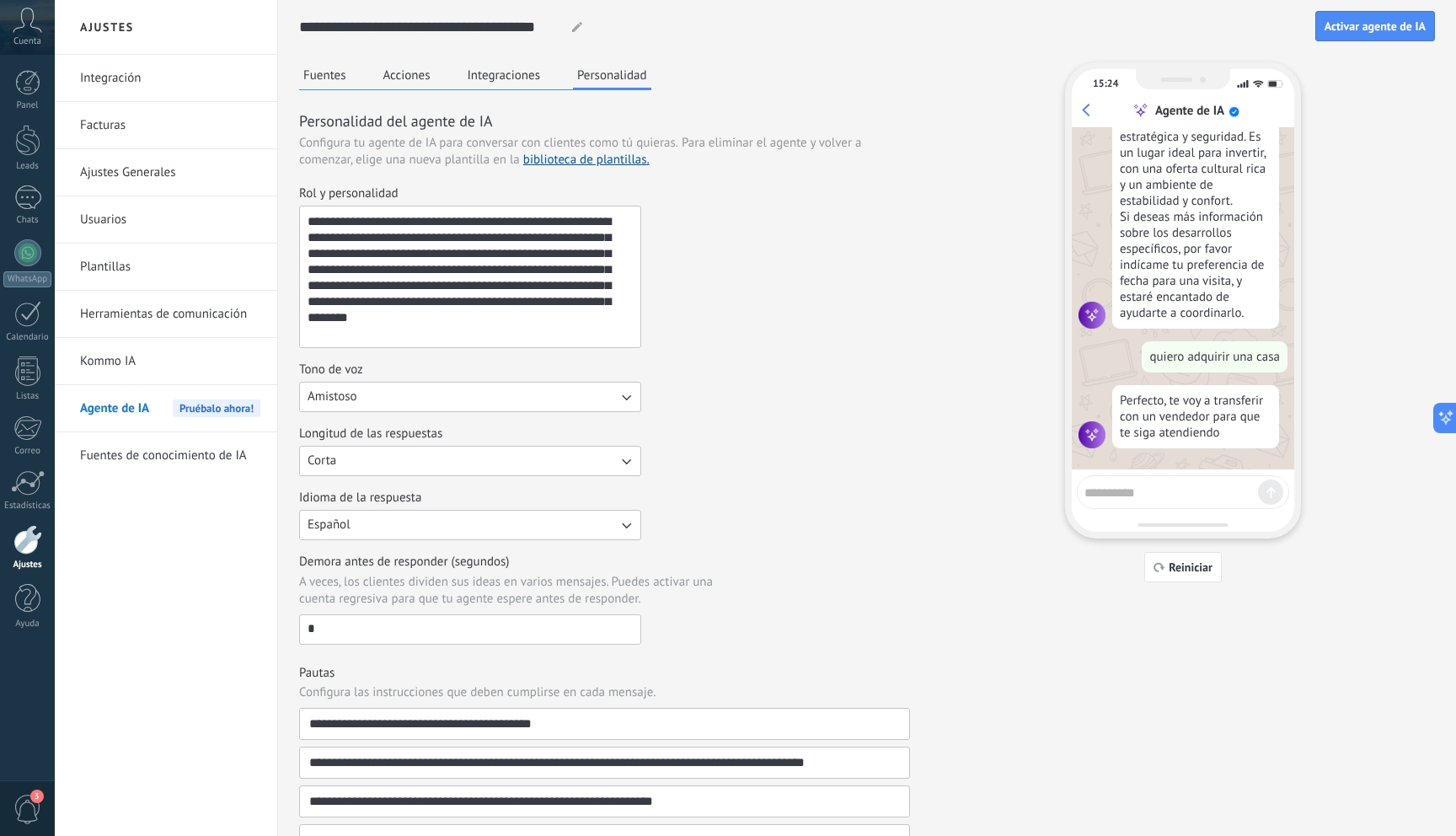
click at [354, 79] on div "Fuentes Acciones Integraciones Personalidad" at bounding box center [474, 76] width 352 height 28
drag, startPoint x: 333, startPoint y: 78, endPoint x: 375, endPoint y: 75, distance: 42.1
click at [333, 78] on button "Fuentes" at bounding box center [324, 75] width 52 height 25
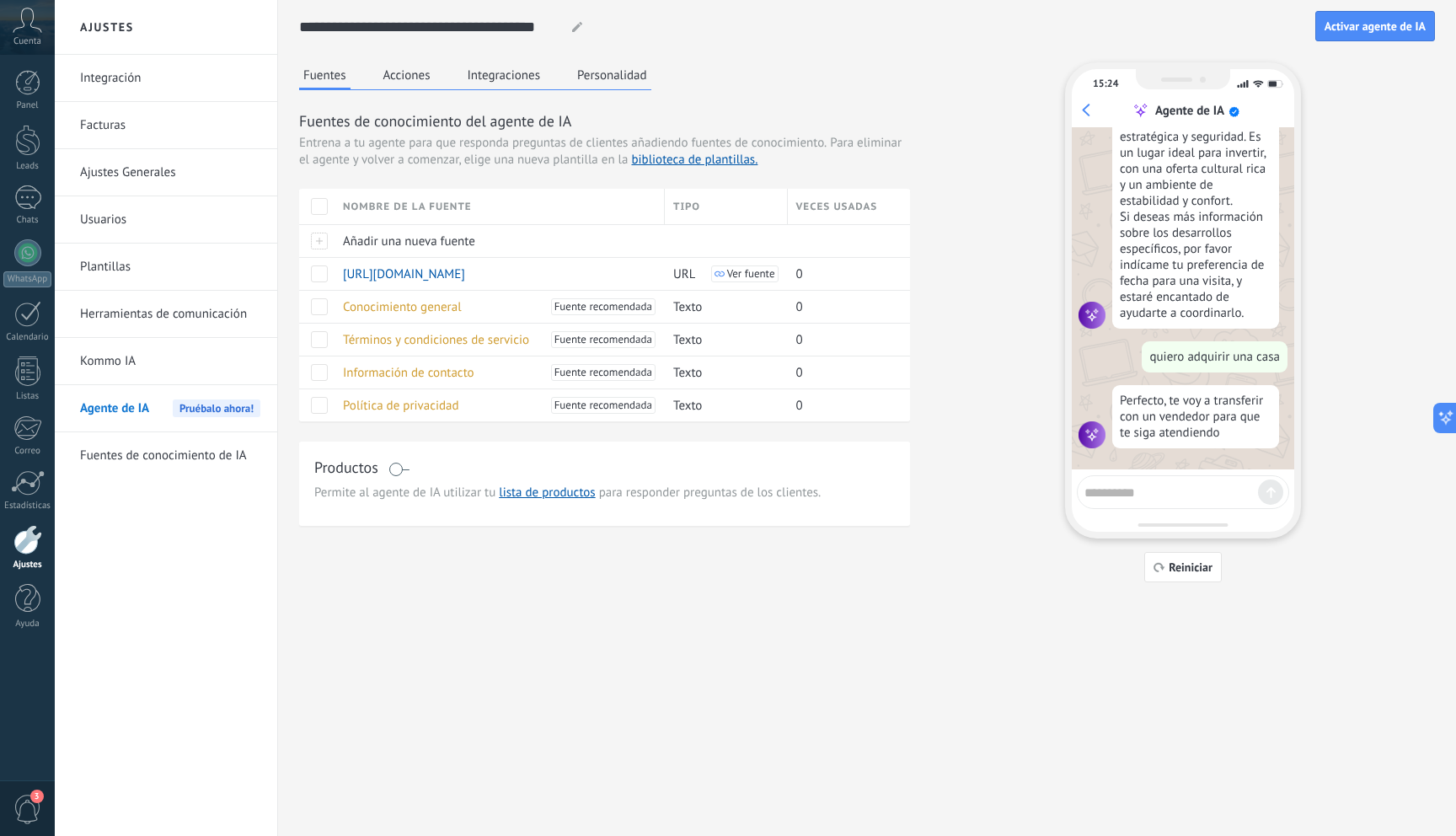
click at [396, 75] on button "Acciones" at bounding box center [406, 75] width 55 height 25
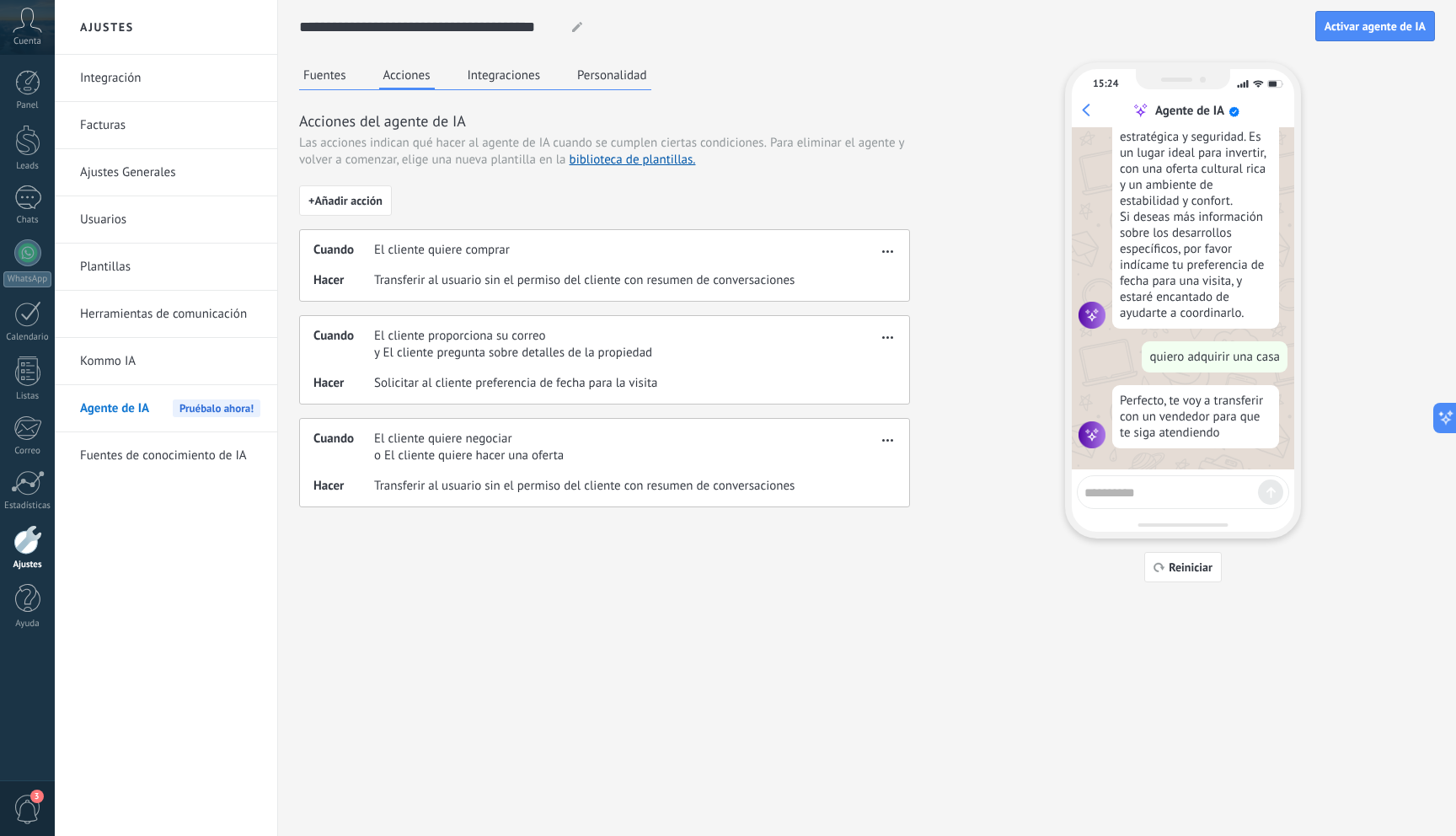
click at [478, 80] on button "Integraciones" at bounding box center [504, 75] width 82 height 25
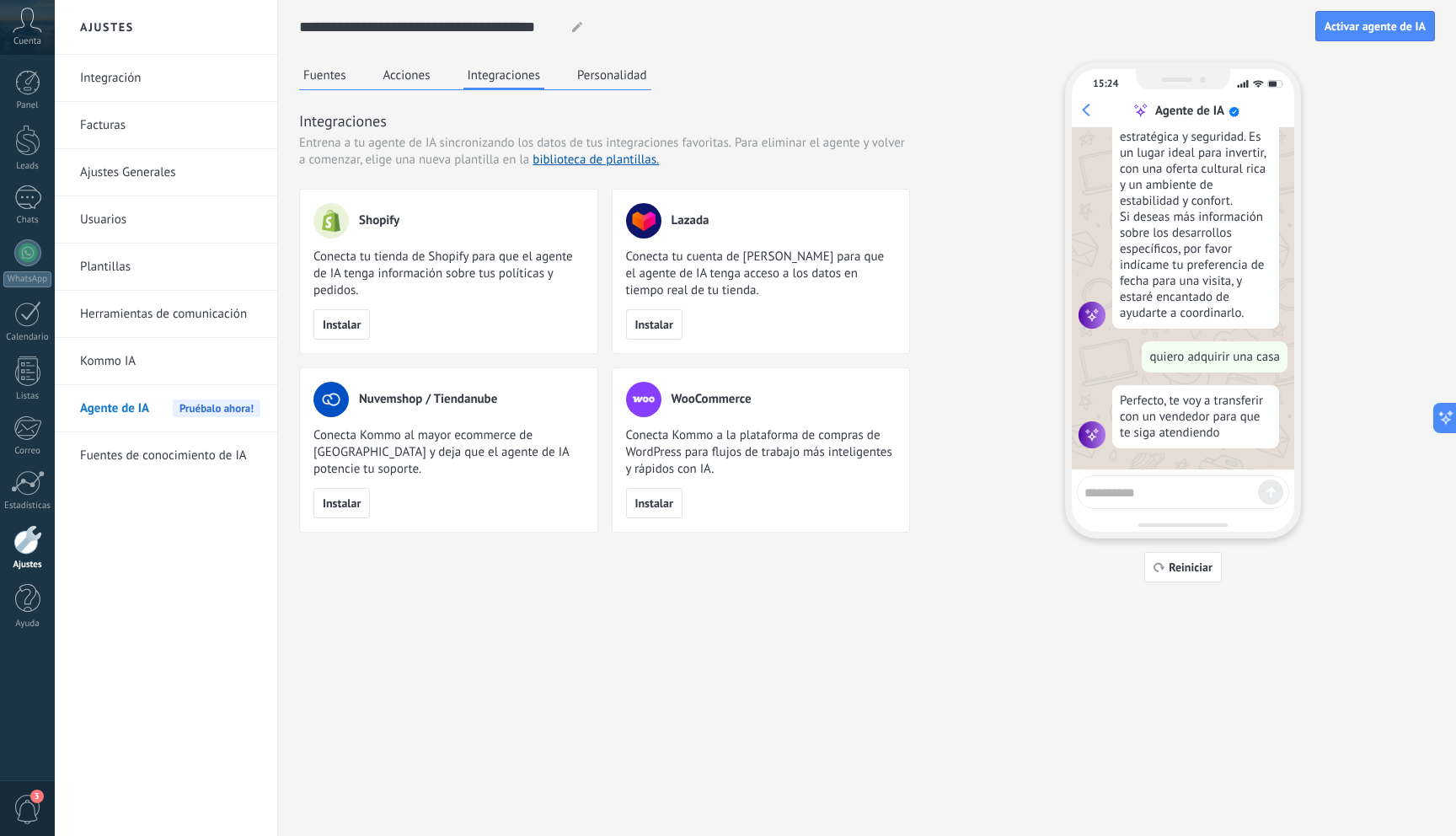
click at [165, 465] on link "Fuentes de conocimiento de IA" at bounding box center [170, 456] width 180 height 47
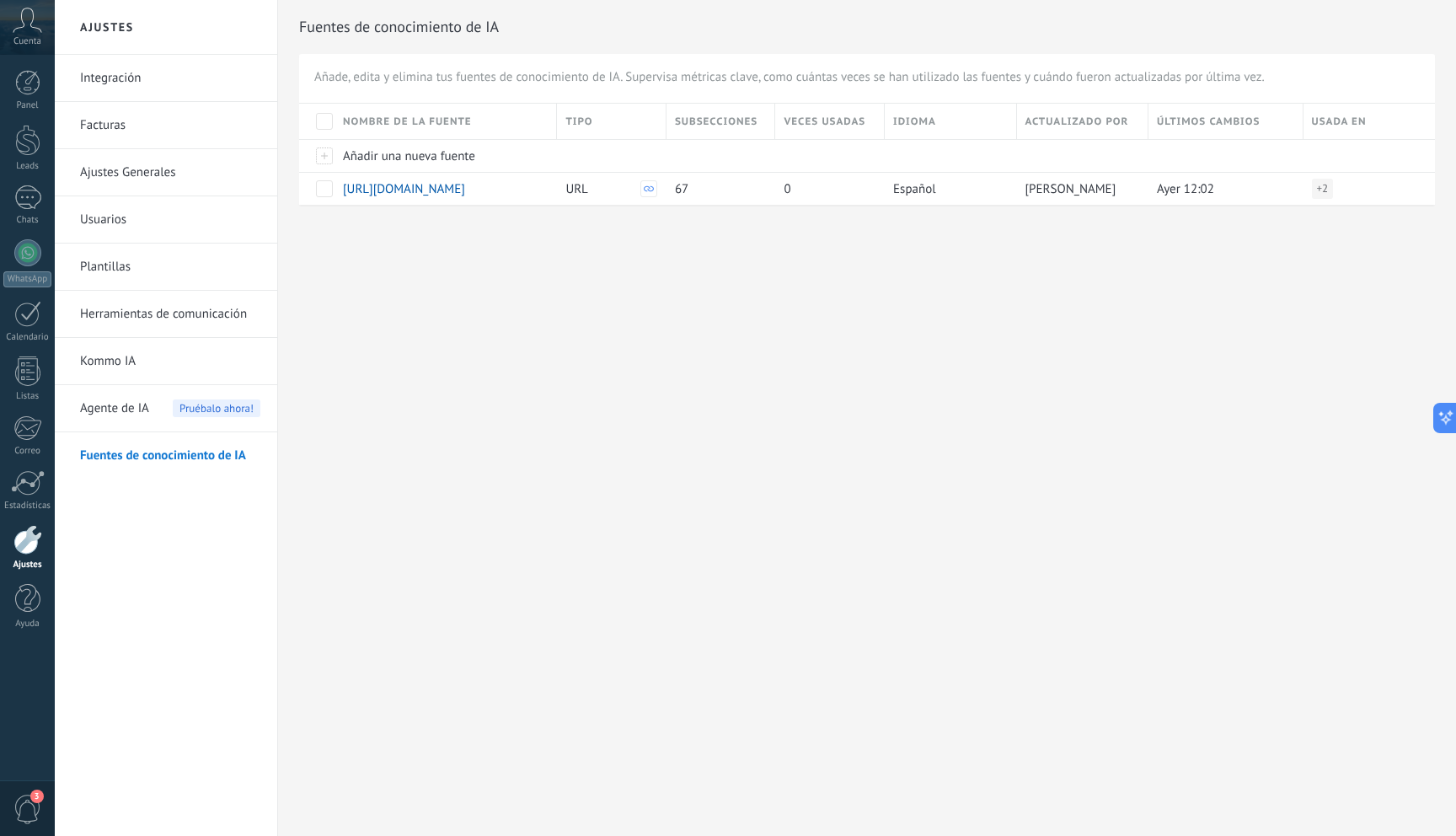
click at [476, 363] on div "Ajustes Integración Facturas Ajustes Generales Usuarios Plantillas Herramientas…" at bounding box center [755, 418] width 1401 height 836
click at [441, 155] on span "Añadir una nueva fuente" at bounding box center [409, 156] width 133 height 16
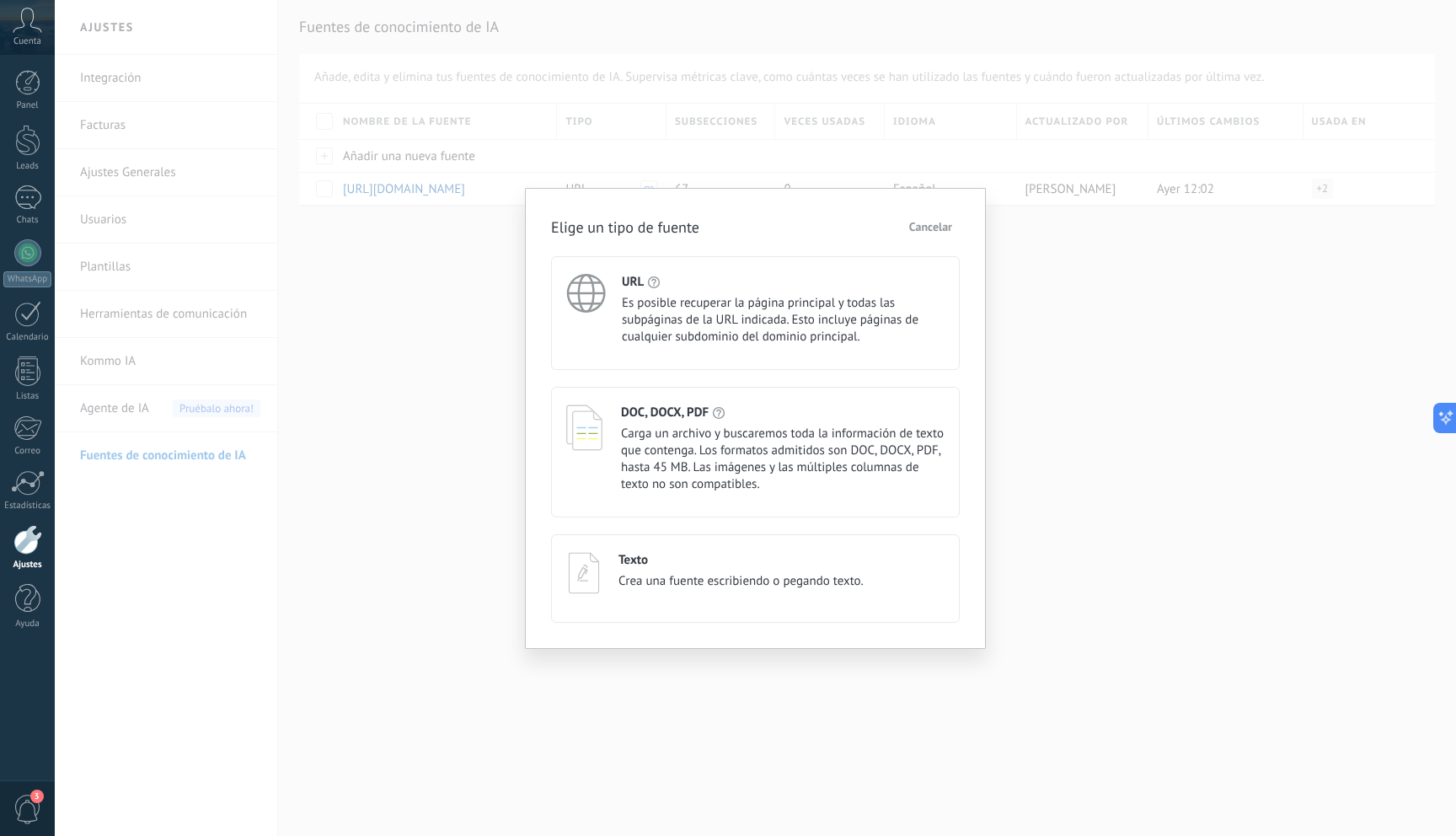
click at [941, 225] on span "Cancelar" at bounding box center [930, 226] width 43 height 12
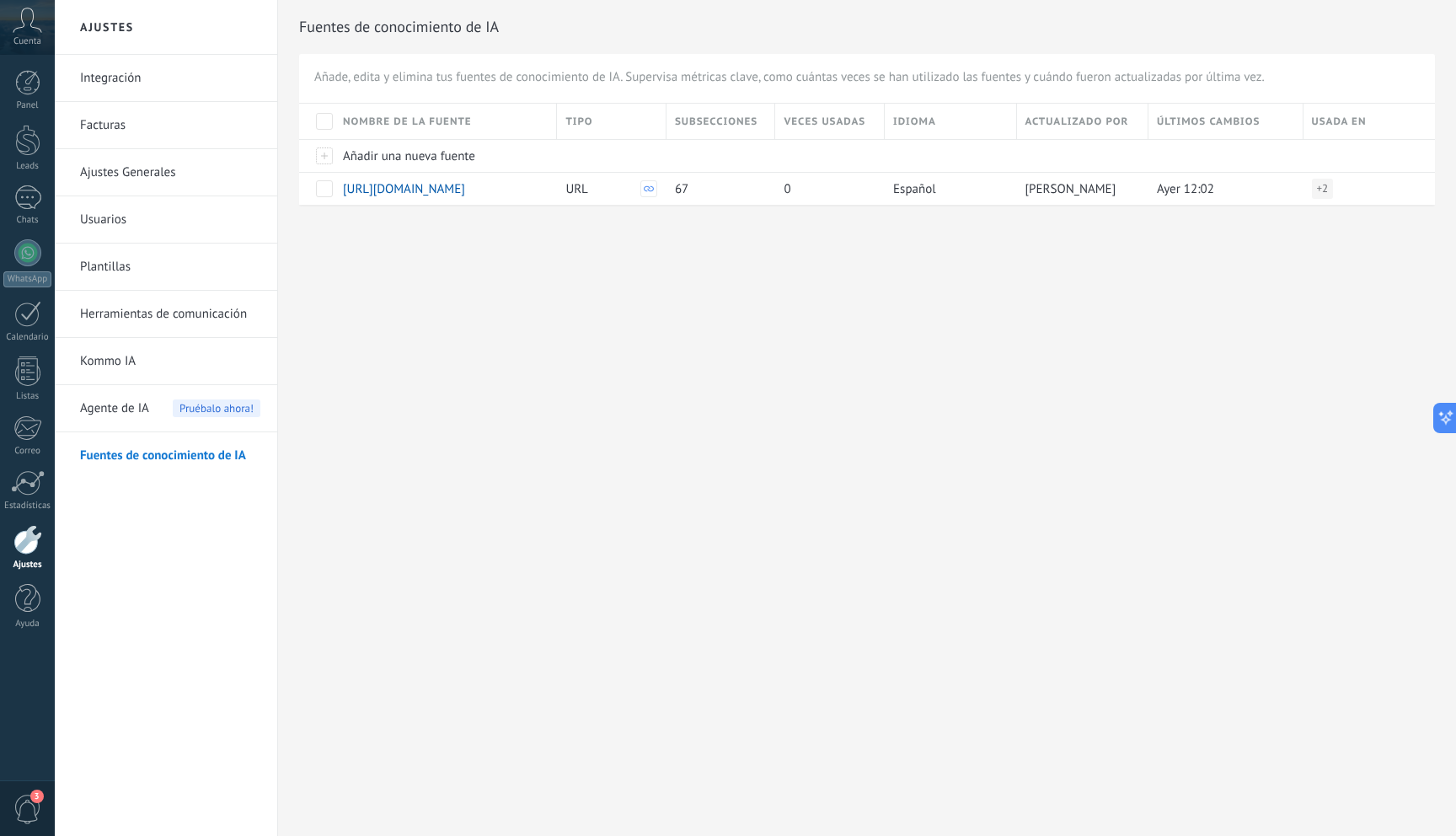
click at [461, 338] on div "Ajustes Integración Facturas Ajustes Generales Usuarios Plantillas Herramientas…" at bounding box center [755, 418] width 1401 height 836
click at [114, 264] on link "Plantillas" at bounding box center [170, 267] width 180 height 47
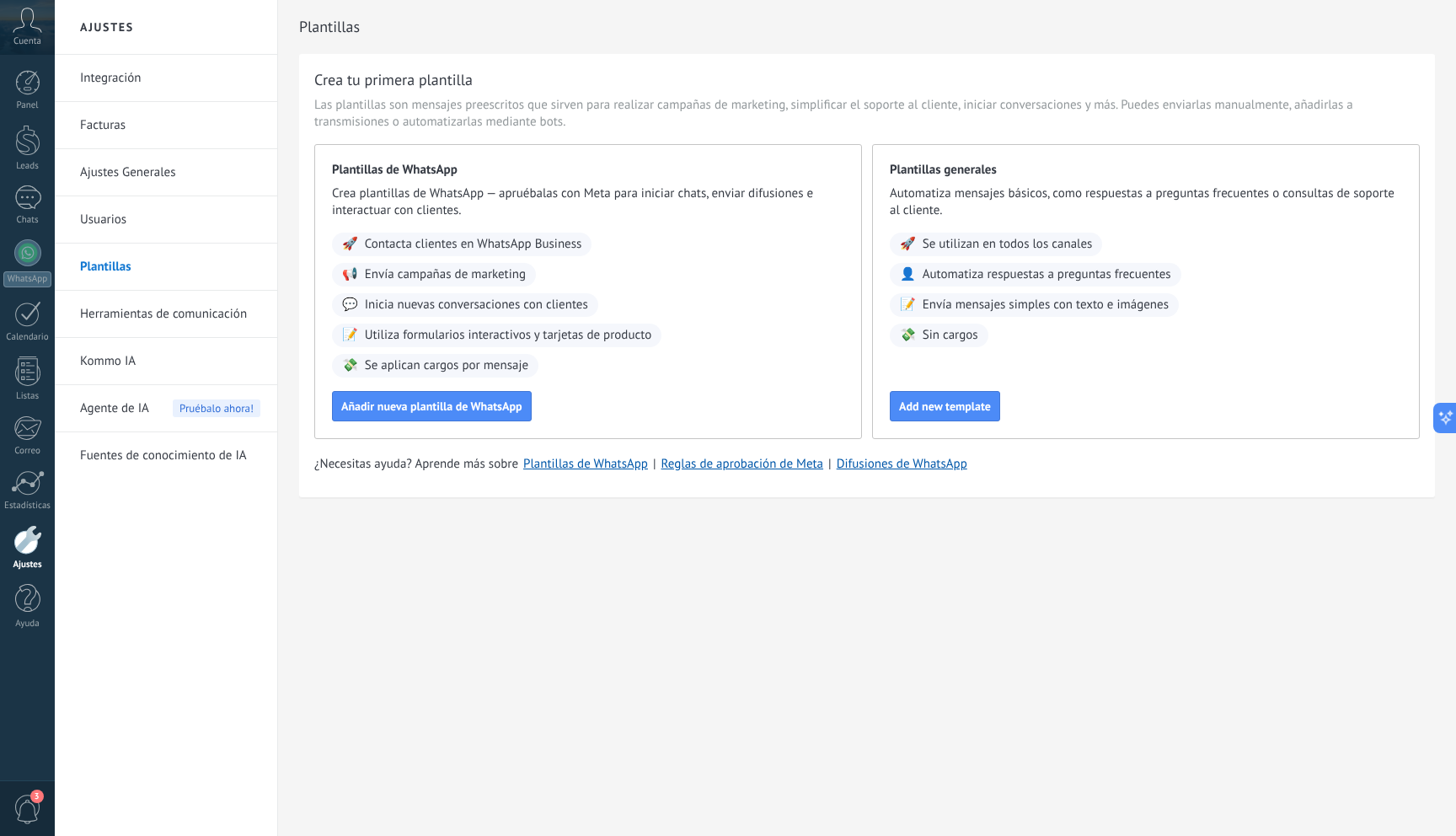
click at [141, 320] on link "Herramientas de comunicación" at bounding box center [170, 314] width 180 height 47
